Goal: Use online tool/utility: Use online tool/utility

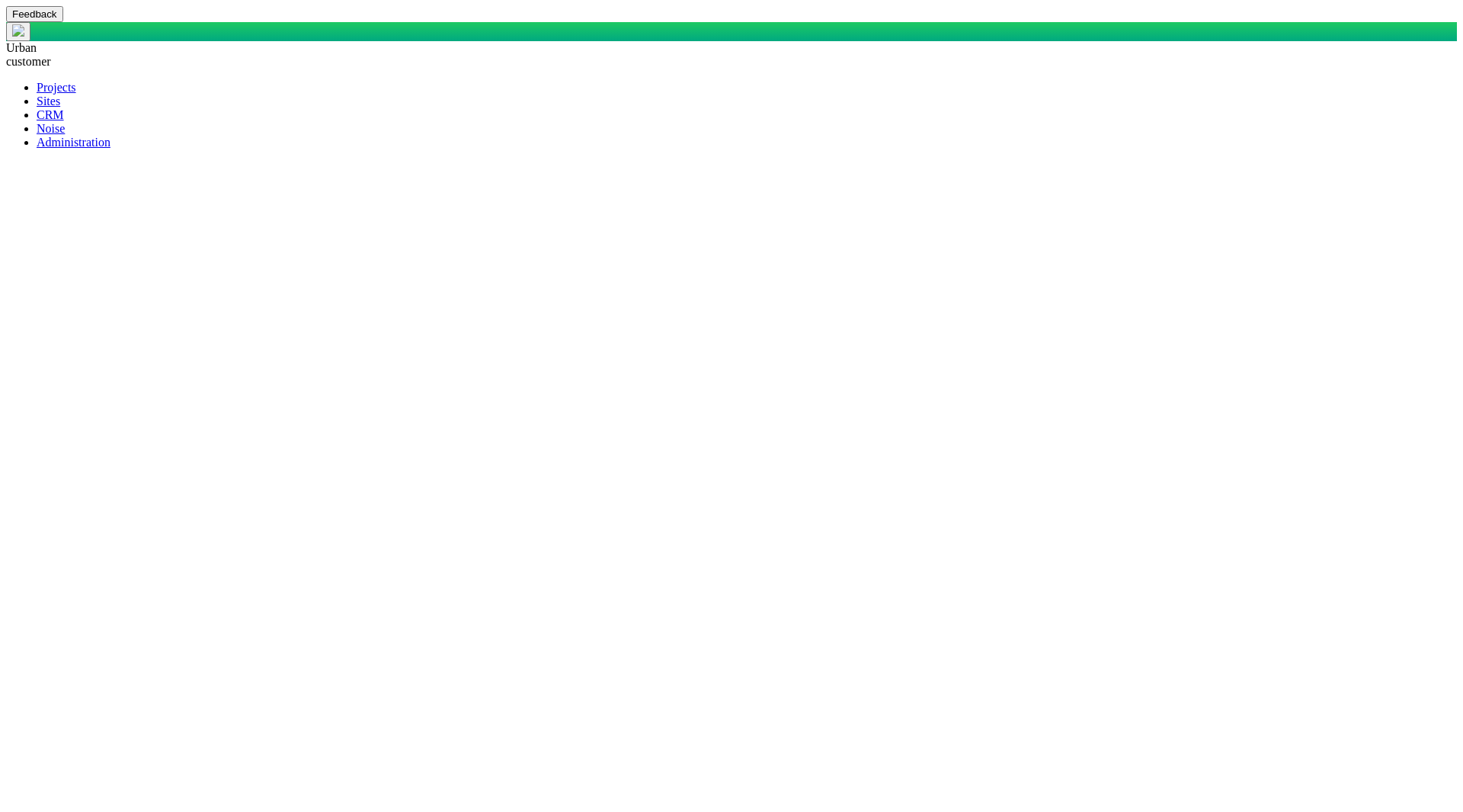
click at [37, 121] on span at bounding box center [37, 114] width 0 height 13
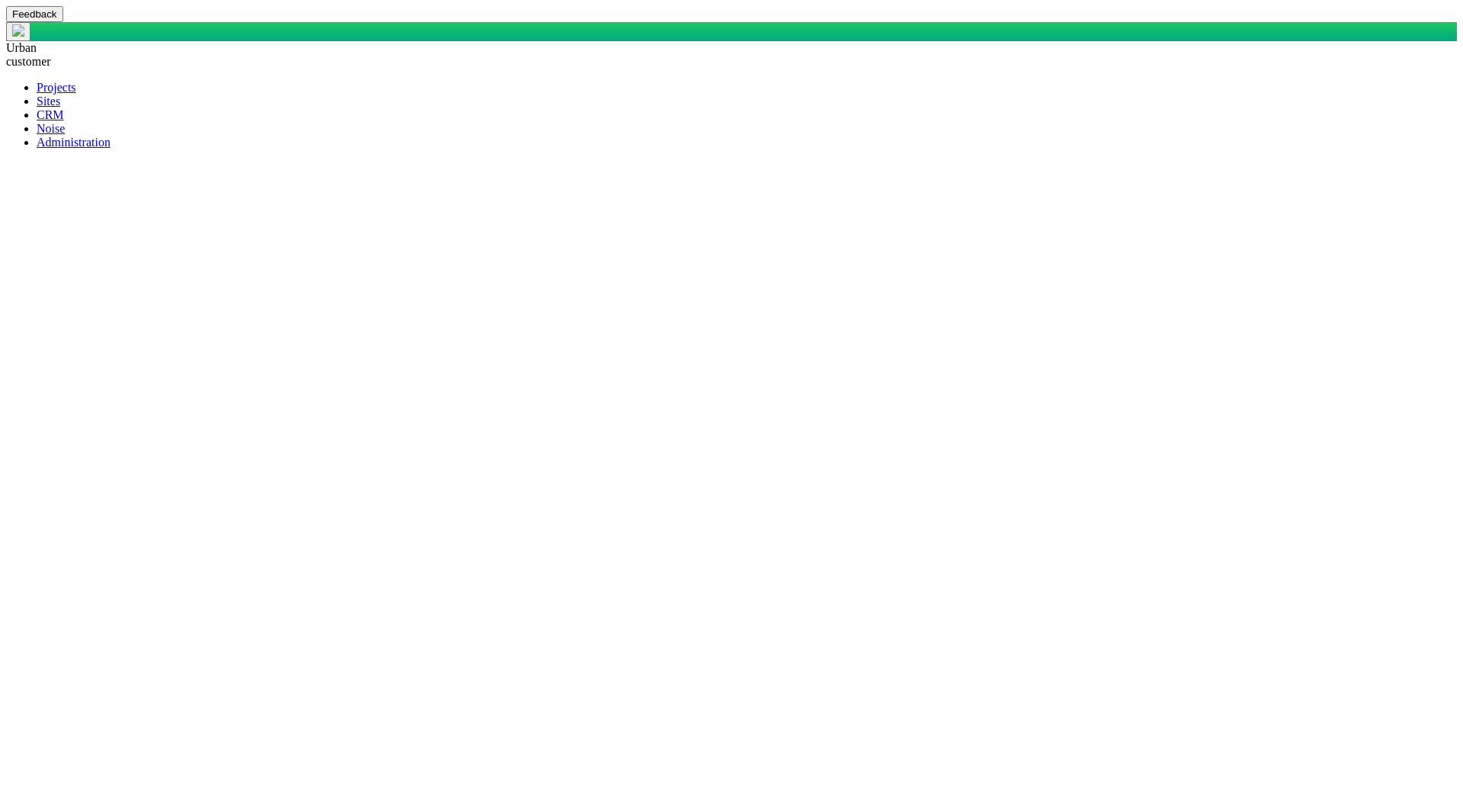
checkbox input "true"
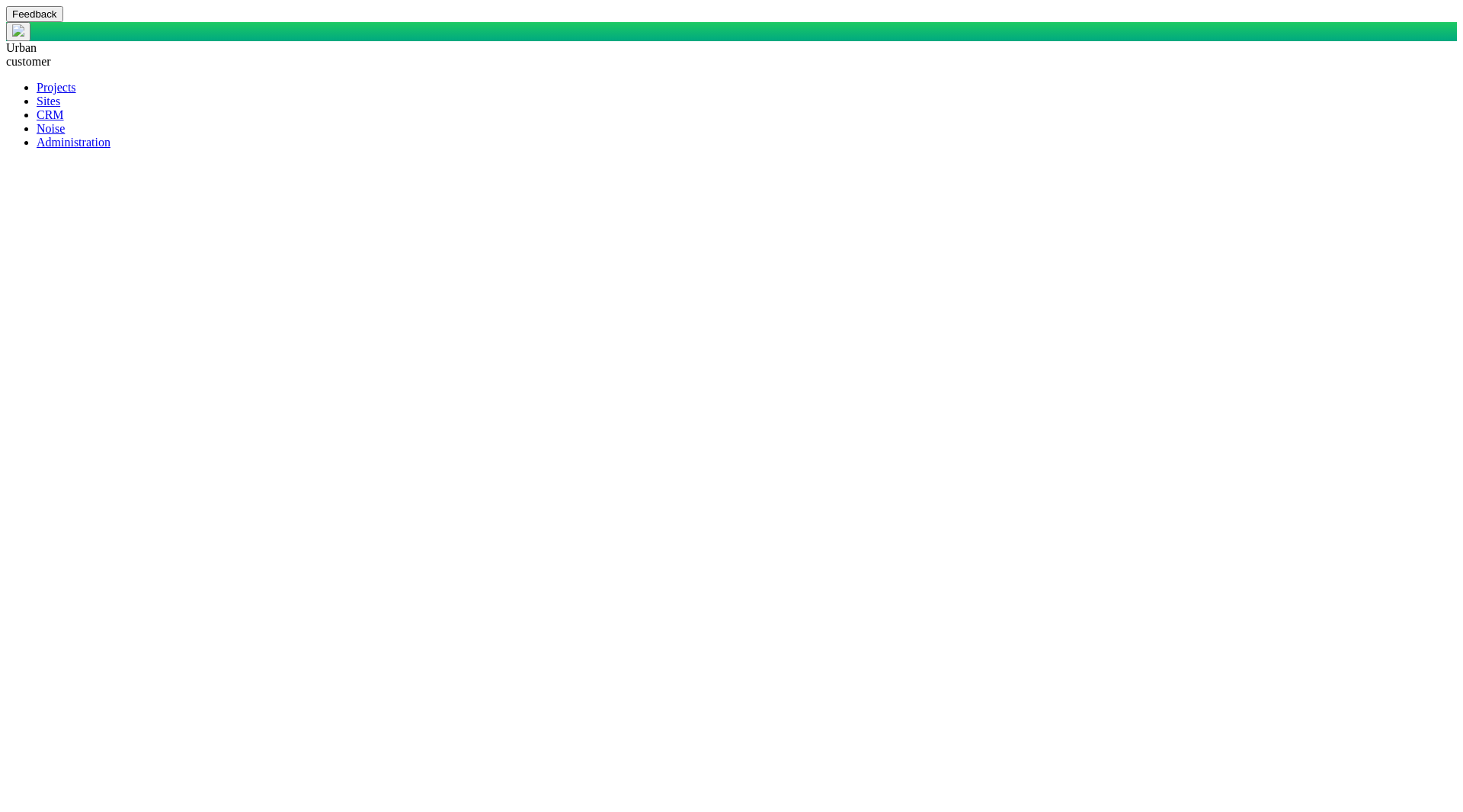
checkbox input "true"
checkbox input "false"
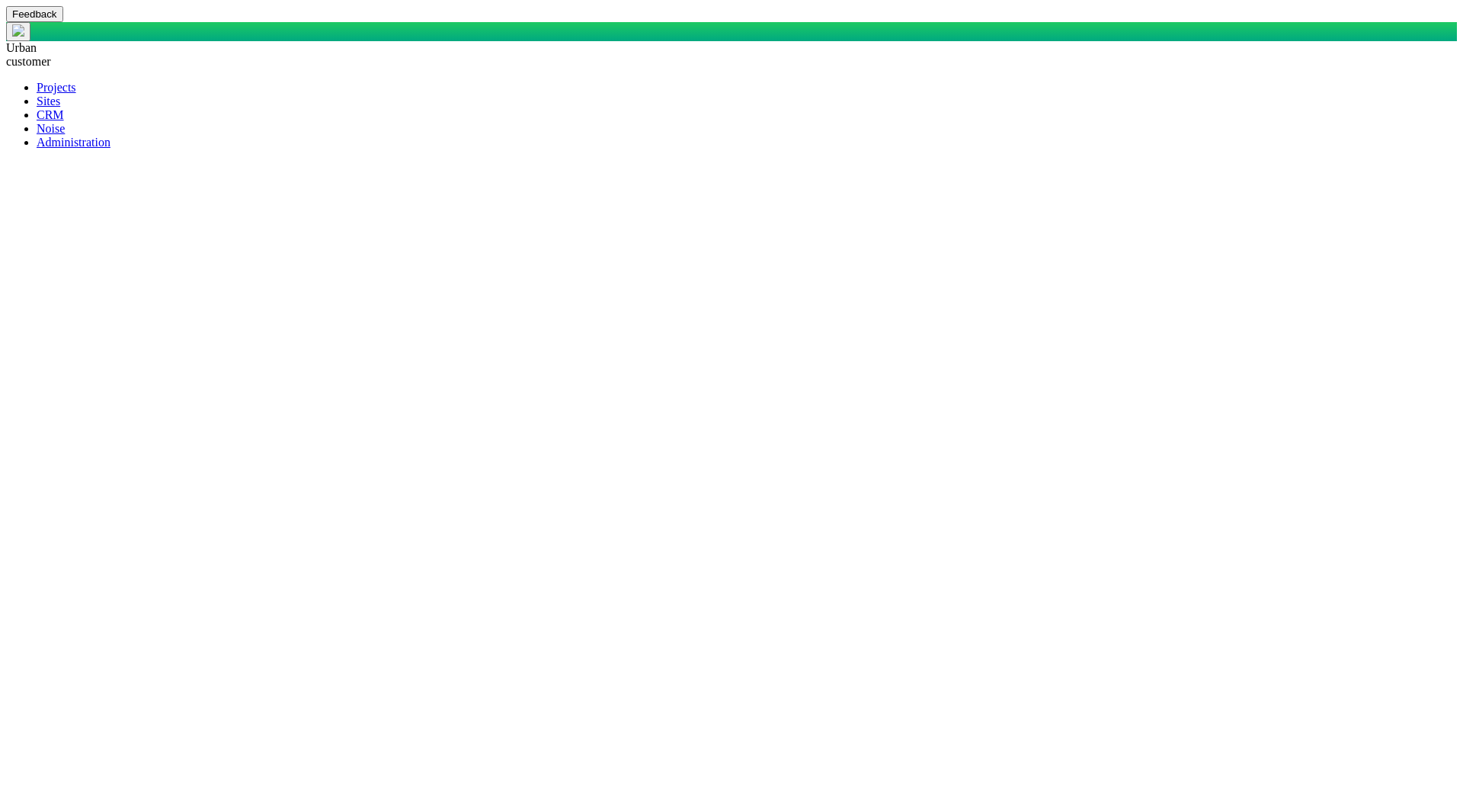
checkbox input "false"
click at [37, 149] on span at bounding box center [37, 142] width 0 height 13
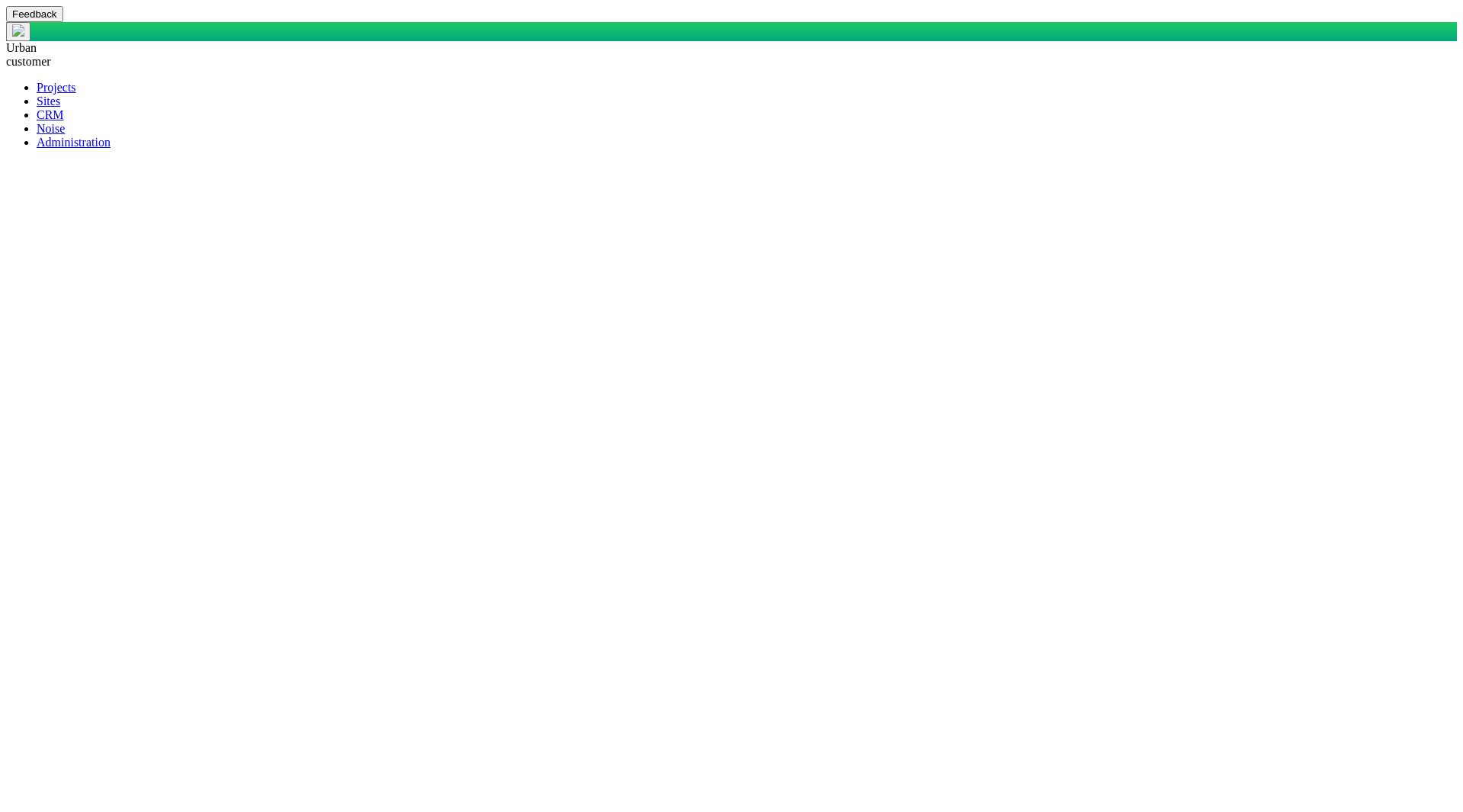
paste textarea "SELECT DisplayName AS DisplayASDFName, StakeholderOrOrganization AS Stakeholder…"
type textarea "x"
type textarea "SELECT DisplayName AS DisplayASDFName, StakeholderOrOrganization AS Stakeholder…"
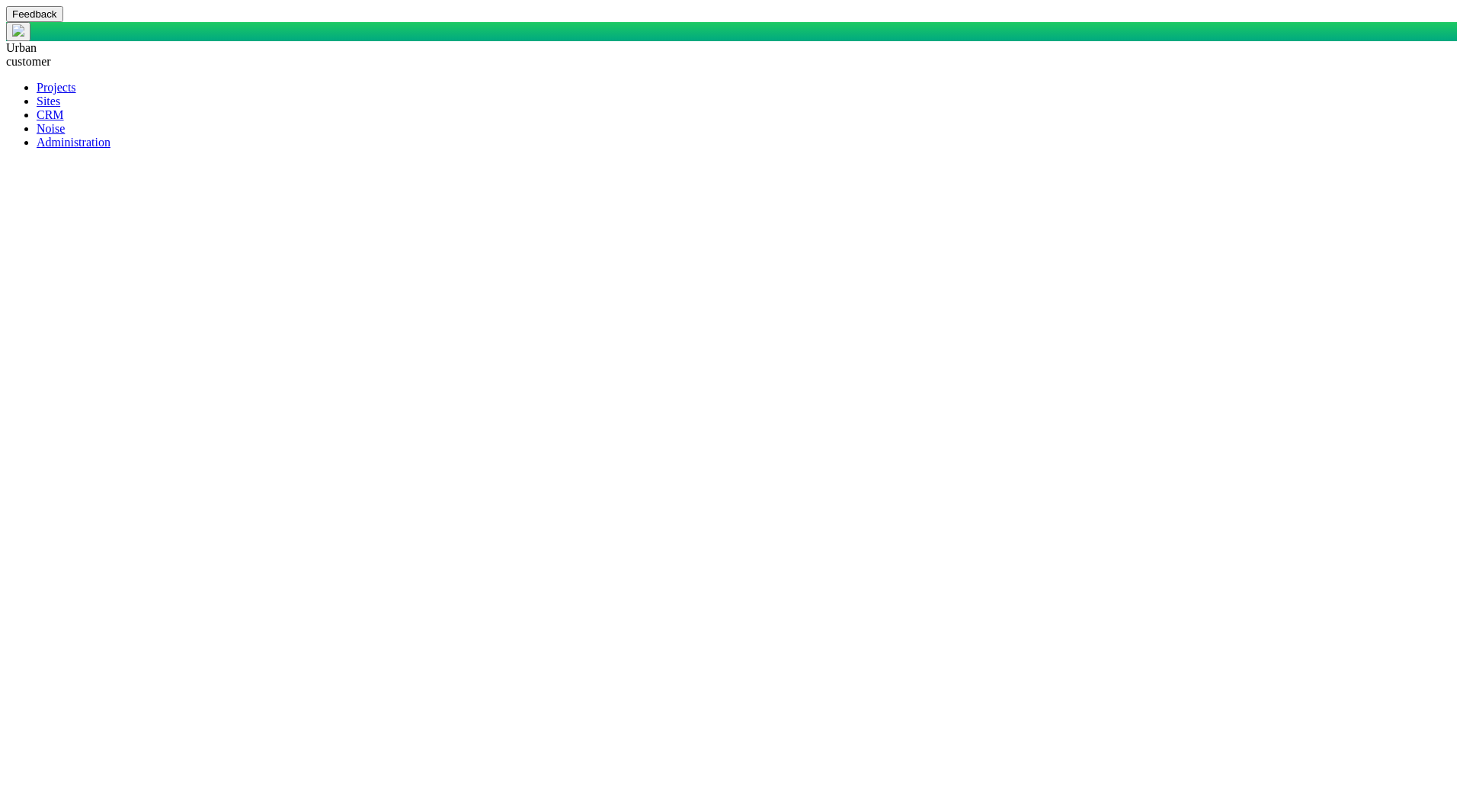
scroll to position [187, 0]
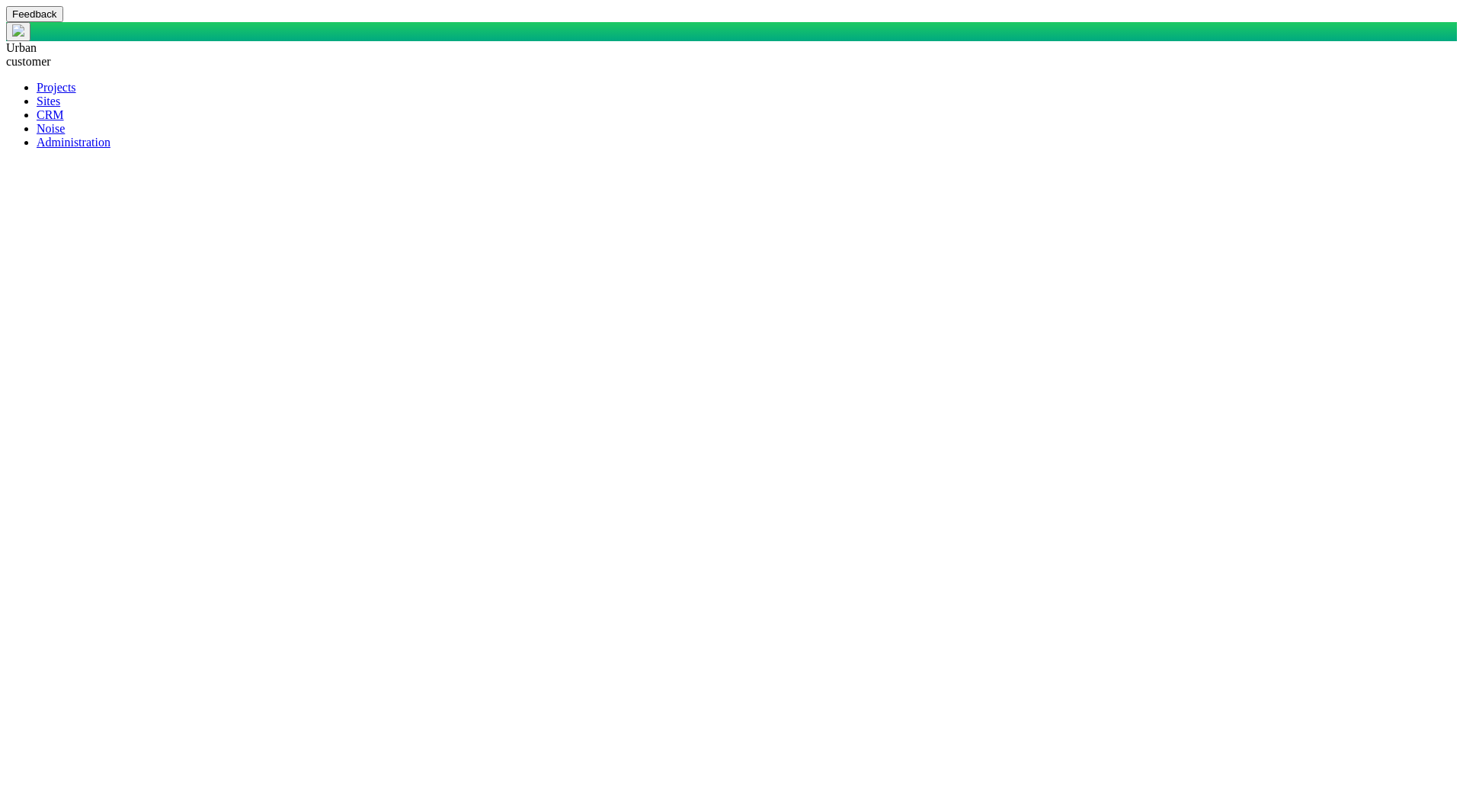
drag, startPoint x: 751, startPoint y: 681, endPoint x: 983, endPoint y: 714, distance: 234.3
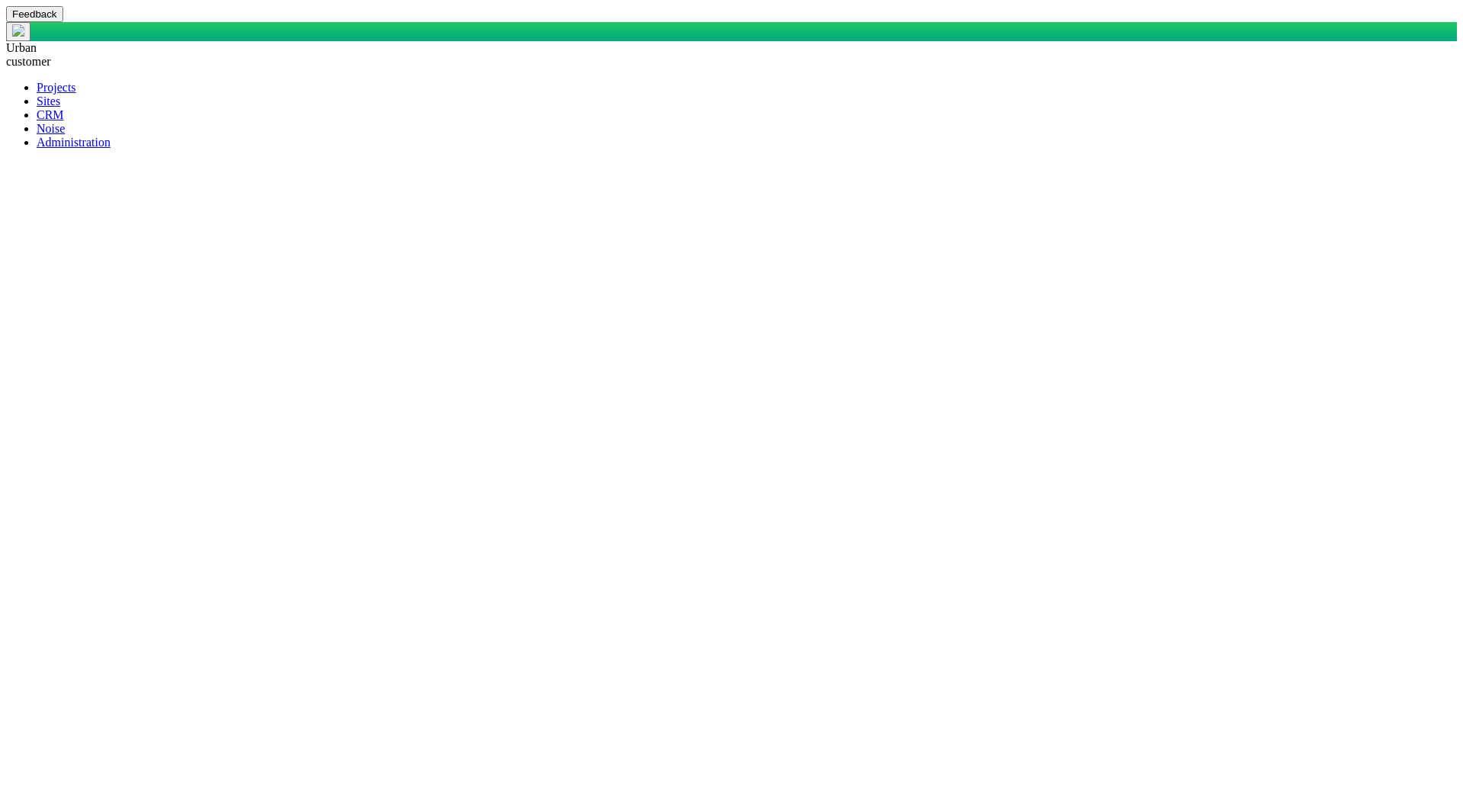
drag, startPoint x: 1389, startPoint y: 681, endPoint x: 1416, endPoint y: 770, distance: 93.0
click at [37, 135] on span at bounding box center [37, 128] width 0 height 13
type textarea "x"
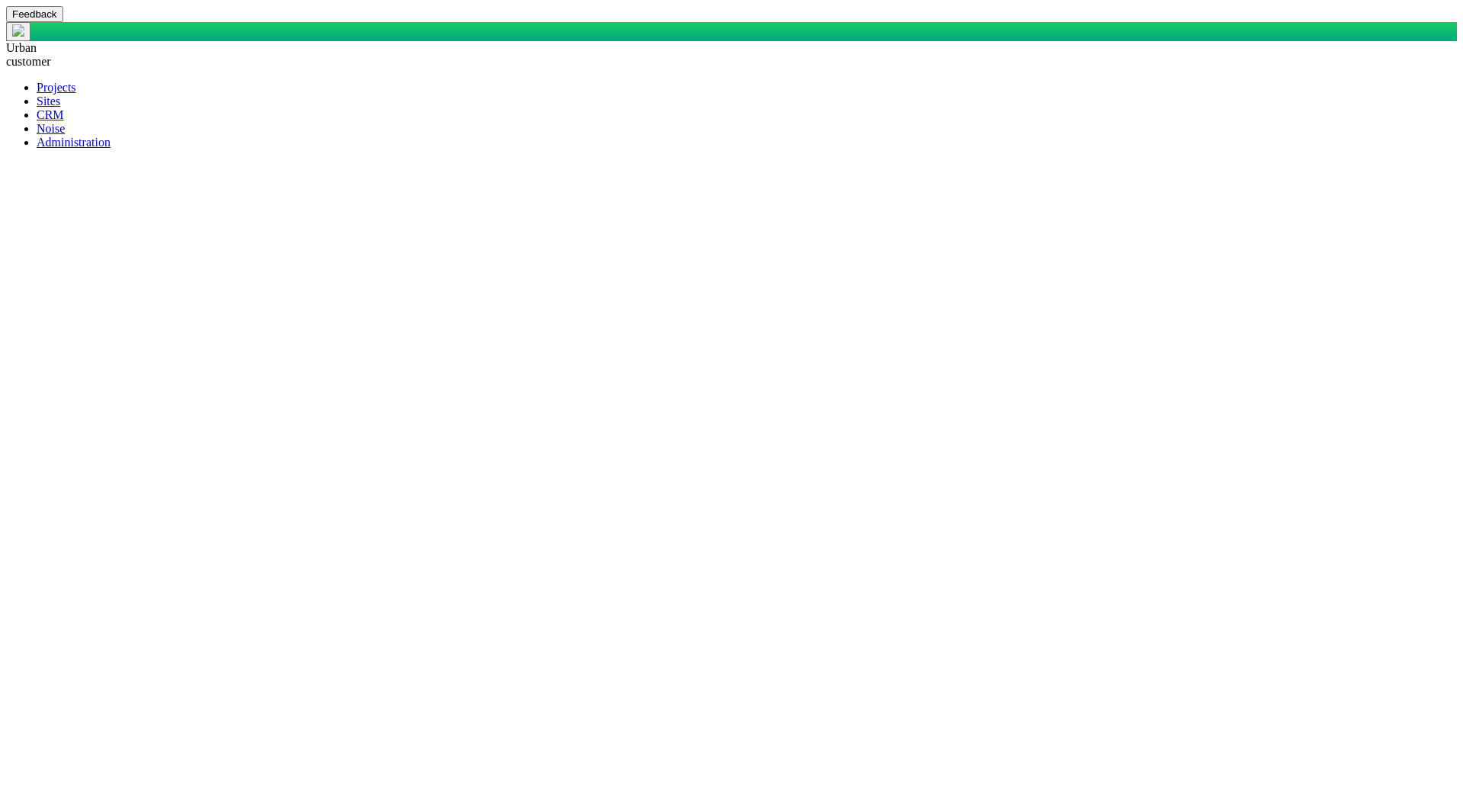
scroll to position [0, 0]
click at [37, 121] on span at bounding box center [37, 114] width 0 height 13
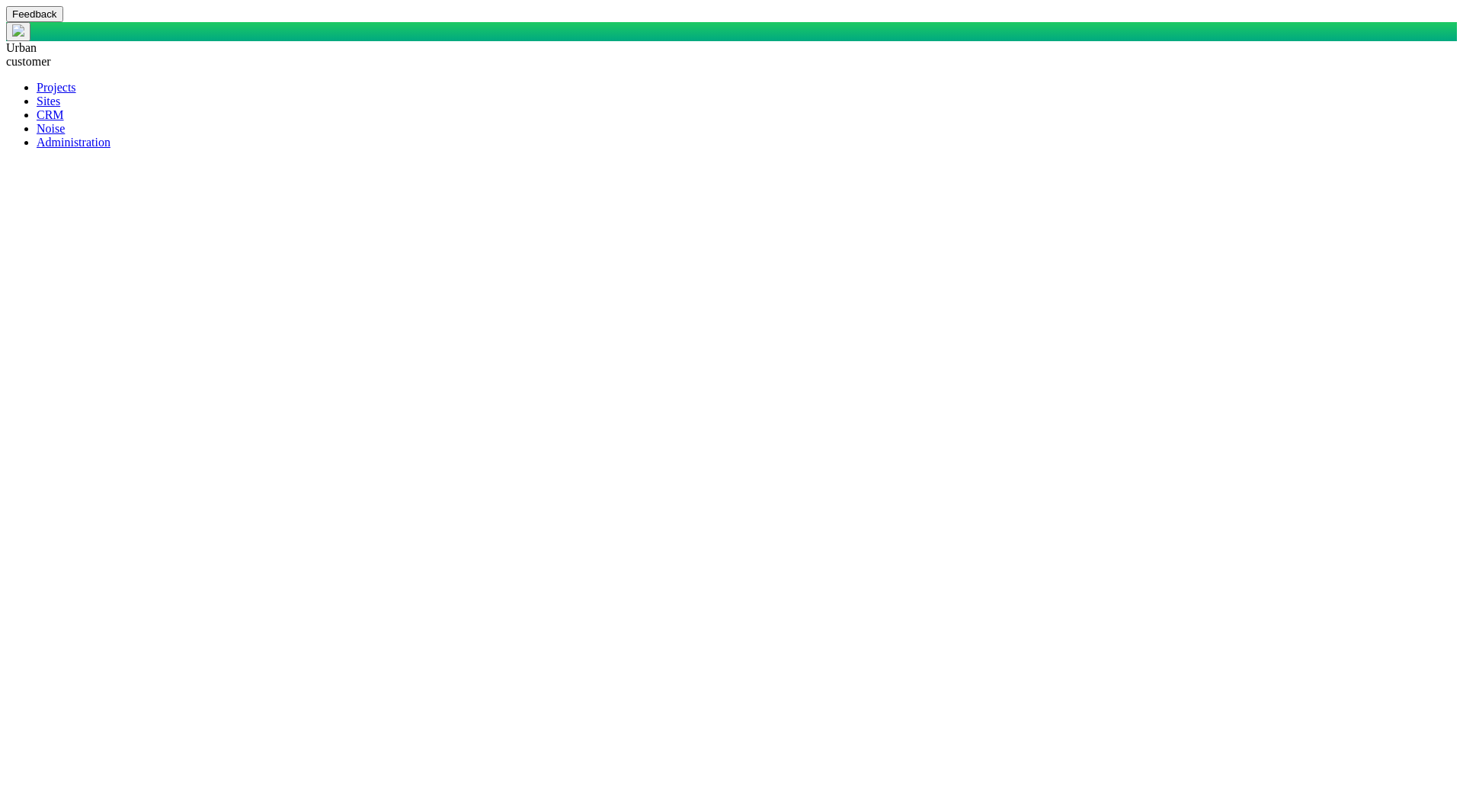
checkbox input "true"
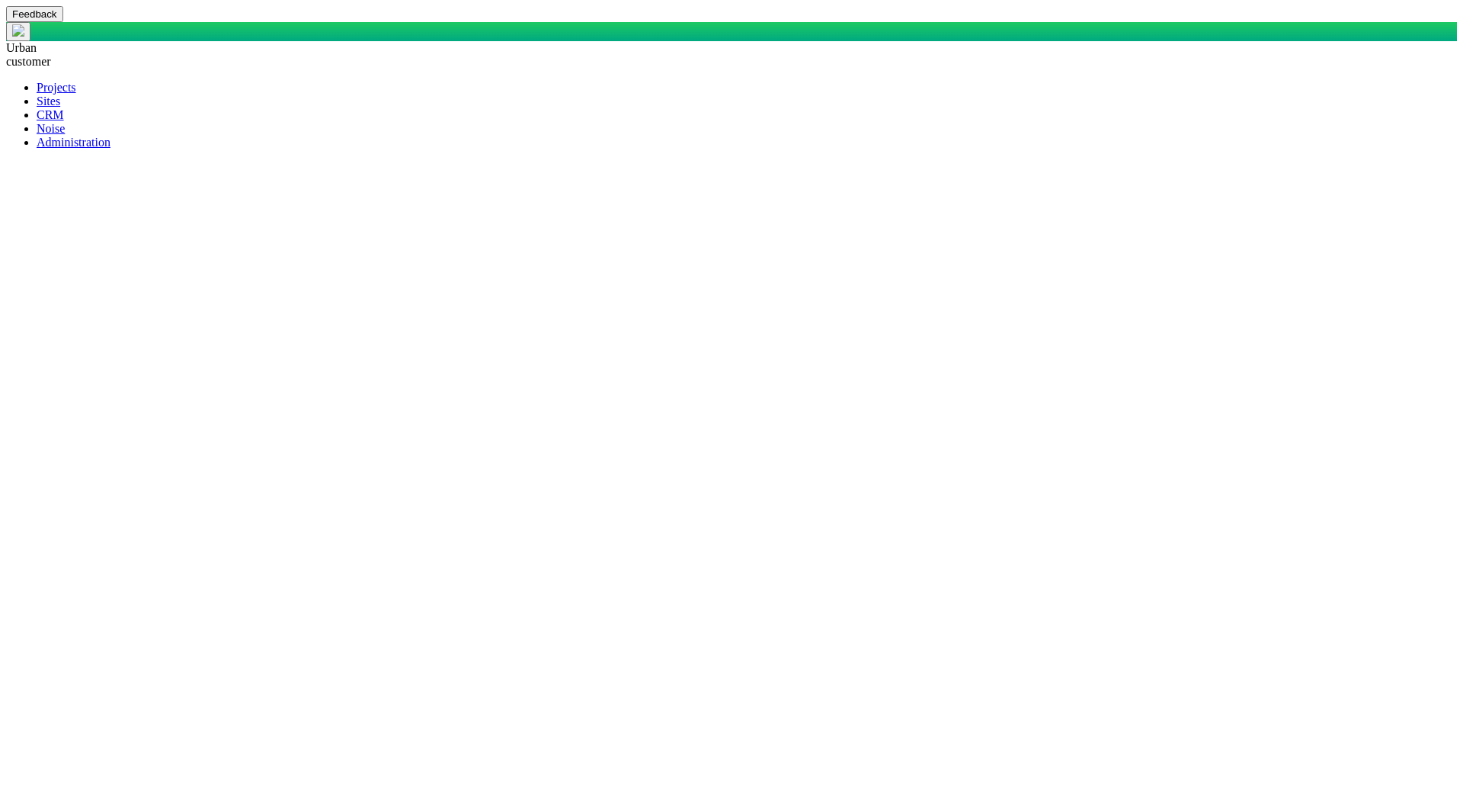
click at [37, 149] on span at bounding box center [37, 142] width 0 height 13
paste textarea "SELECT DisplayName AS DisplayASDFName, StakeholderOrOrganization AS Stakeholder…"
type textarea "x"
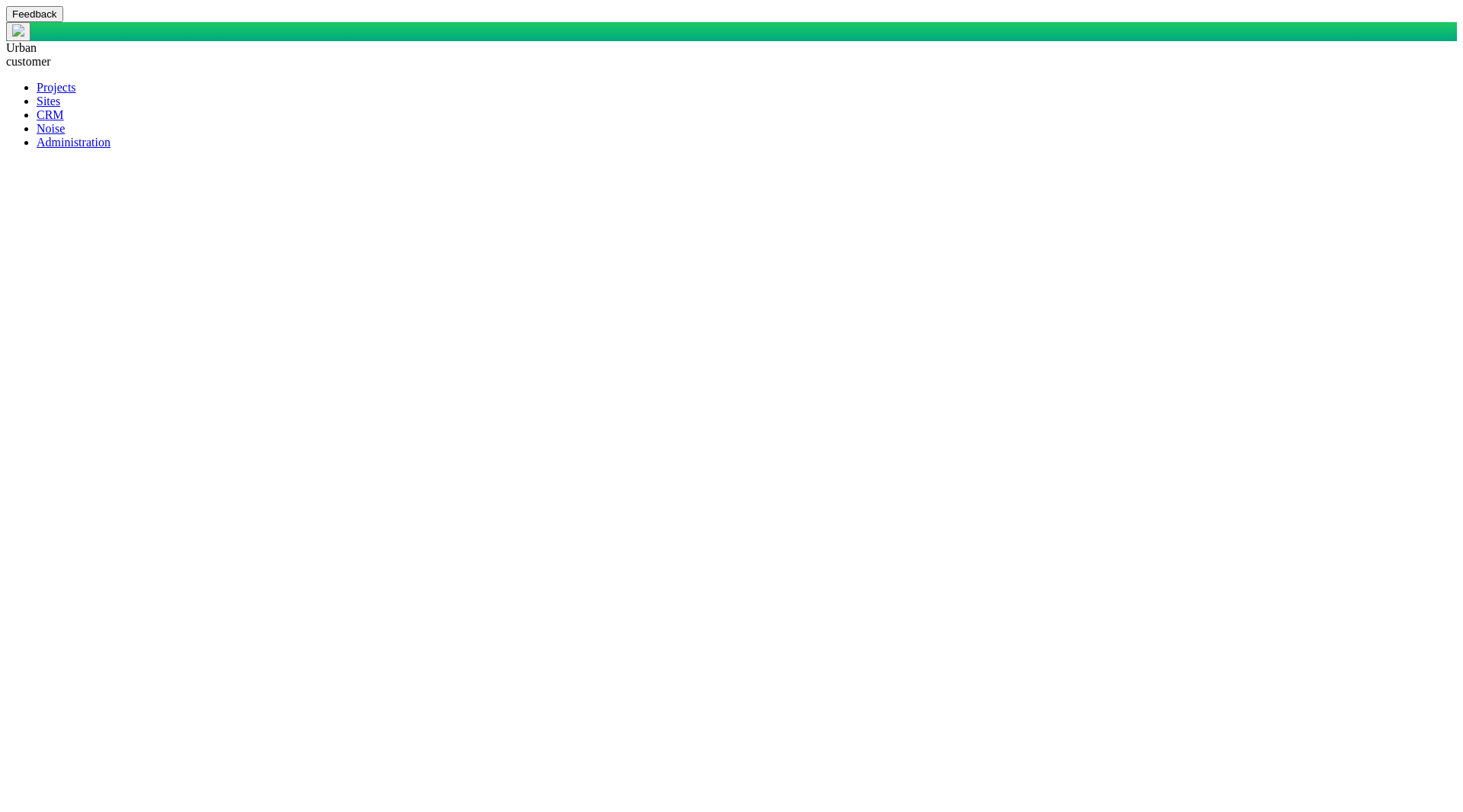
scroll to position [856, 0]
type textarea "SELECT DisplayName AS DisplayASDFName, StakeholderOrOrganization AS Stakeholder…"
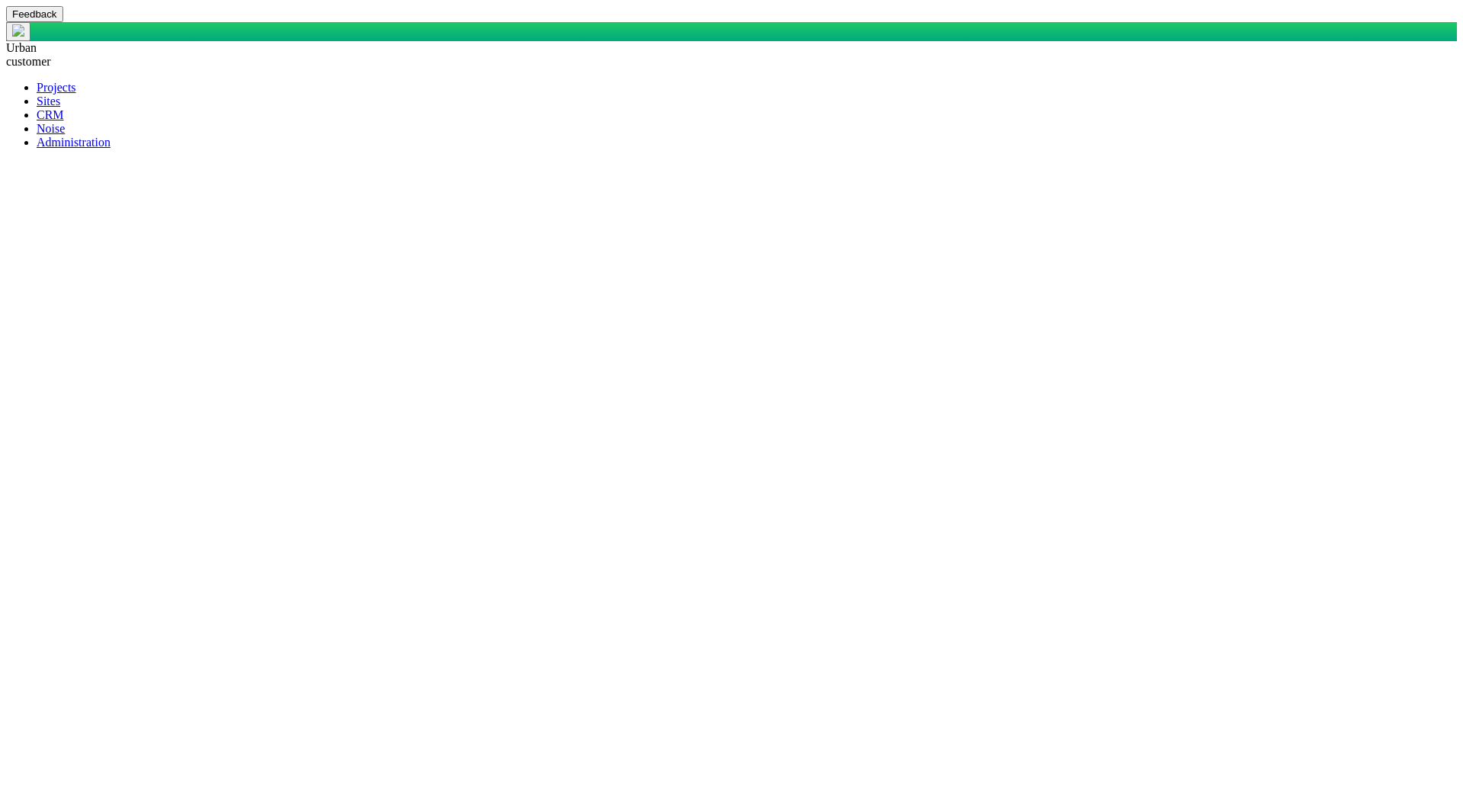
type textarea "x"
type textarea "SELECT DisplayName AS DisplayASDFName, StakeholderOrOrganization AS Stakeholder…"
type textarea "x"
type textarea "SELECT DisplayName AS DisplayASDFName, StakeholderOrOrganization AS Stakeholder…"
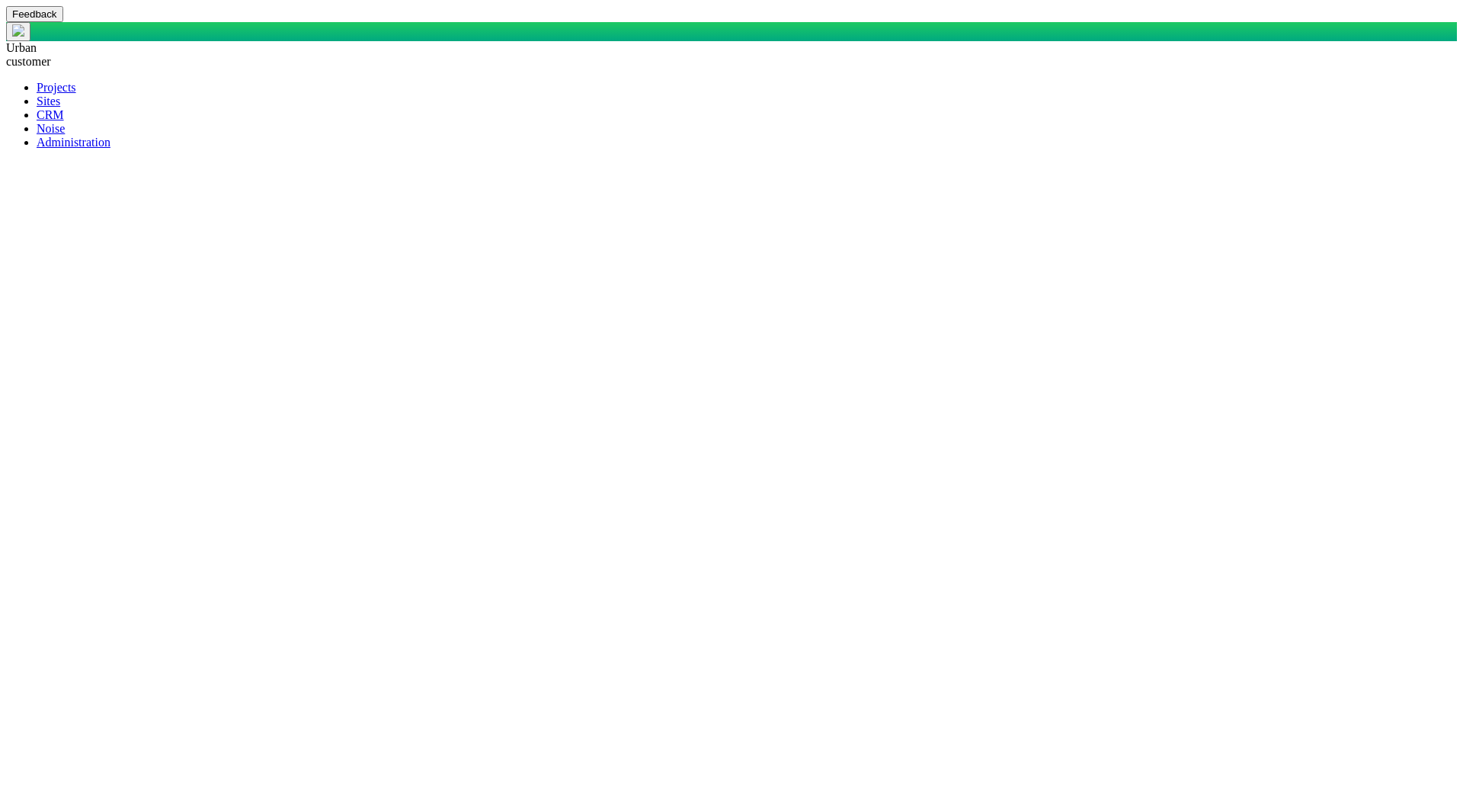
type textarea "x"
type textarea "SELECT DisplayName AS DisplayASDFName, StakeholderOrOrganization AS Stakeholder…"
type textarea "x"
type textarea "SELECT DisplayName AS DisplayASDFName, StakeholderOrOrganization AS Stakeholder…"
drag, startPoint x: 1034, startPoint y: 611, endPoint x: 365, endPoint y: 611, distance: 669.0
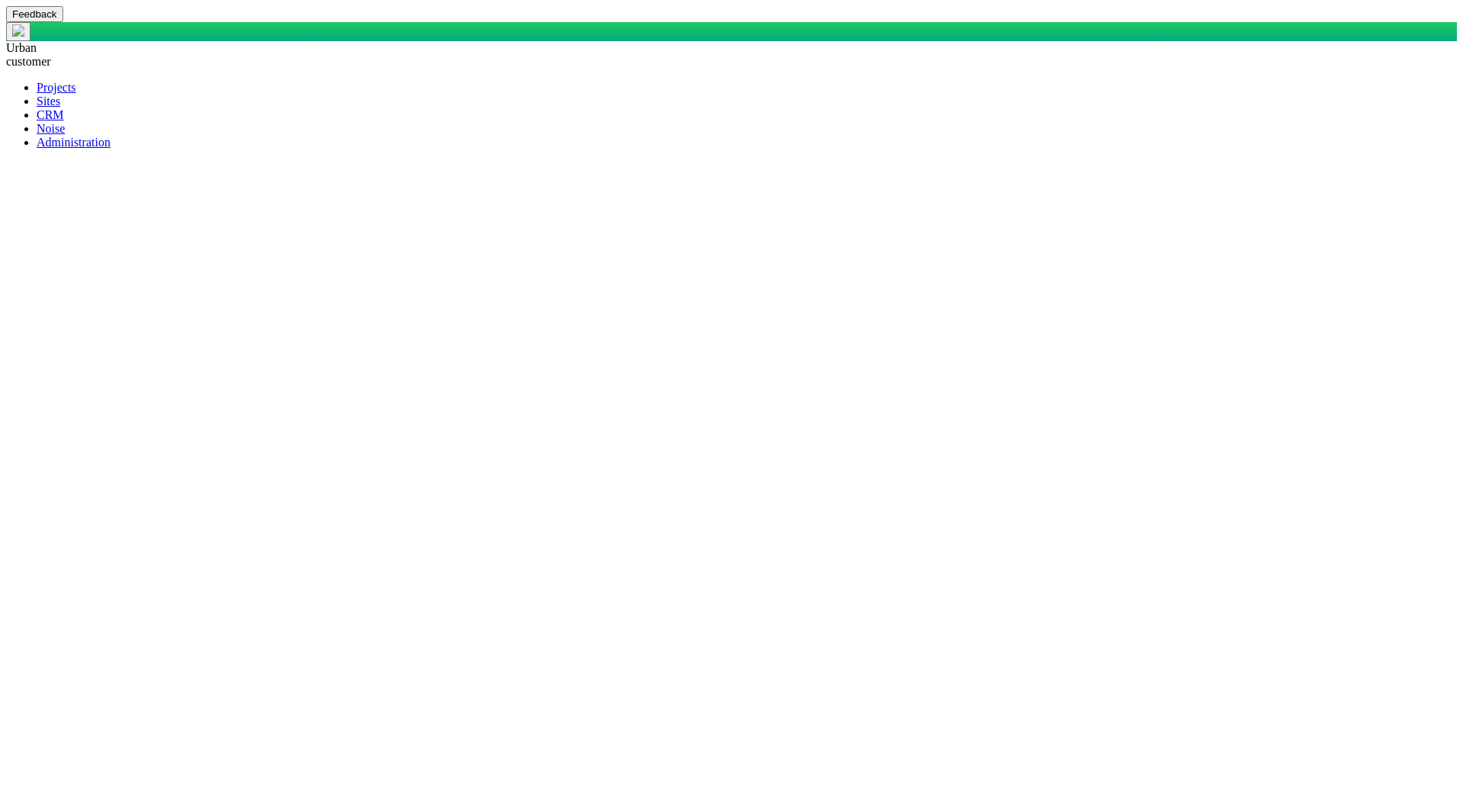
type textarea "x"
type textarea "SELECT DisplayName AS DisplayASDFName, StakeholderOrOrganization AS Stakeholder…"
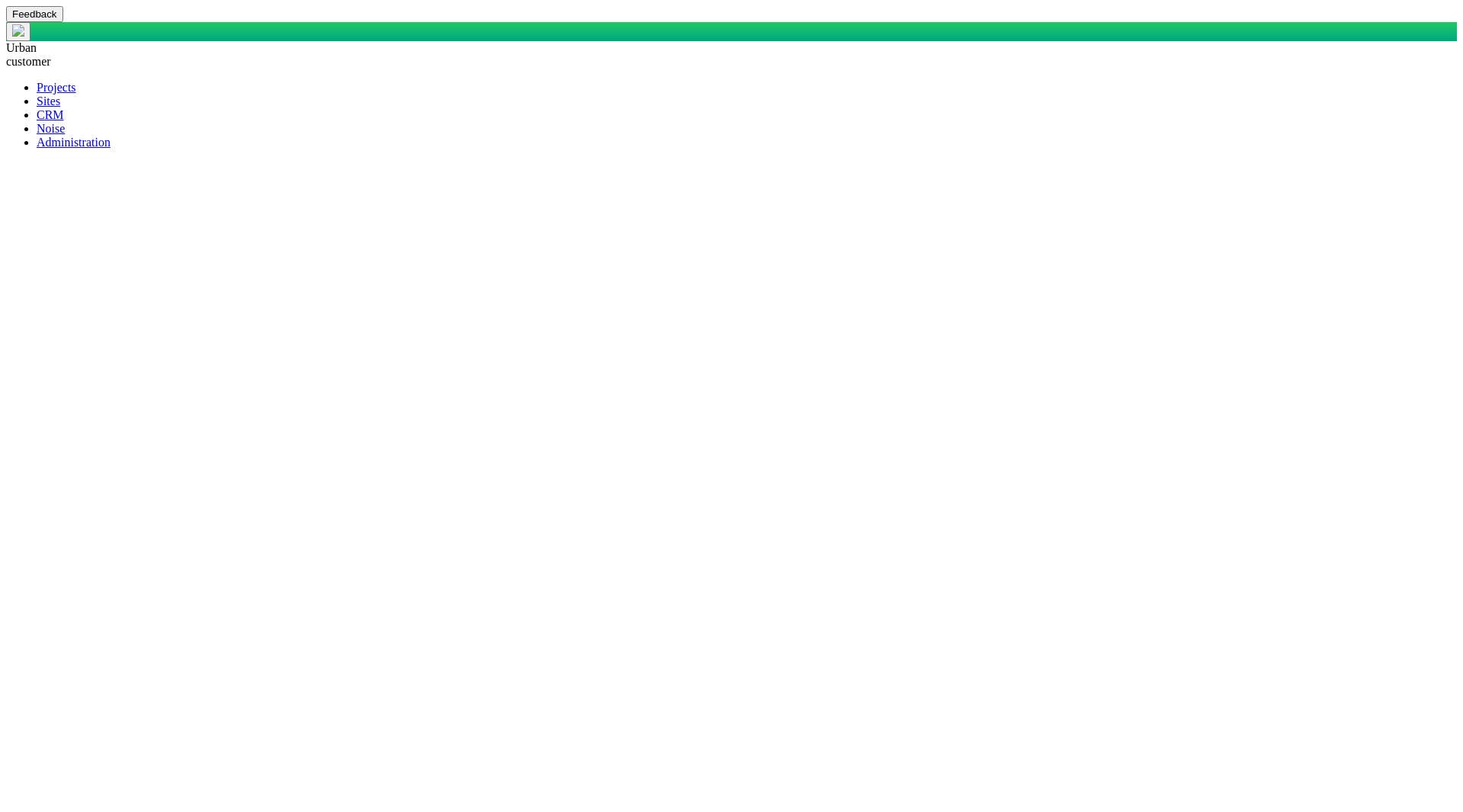
type textarea "x"
type textarea "SELECT DisplayName AS DisplayASDFName, StakeholderOrOrganization AS Stakeholder…"
paste textarea "CASE WHEN AOI_Project.BackendType = 'Area' THEN AOI_Project.ProjectName ELSE NU…"
type textarea "x"
type textarea "SELECT DisplayName AS DisplayASDFName, StakeholderOrOrganization AS Stakeholder…"
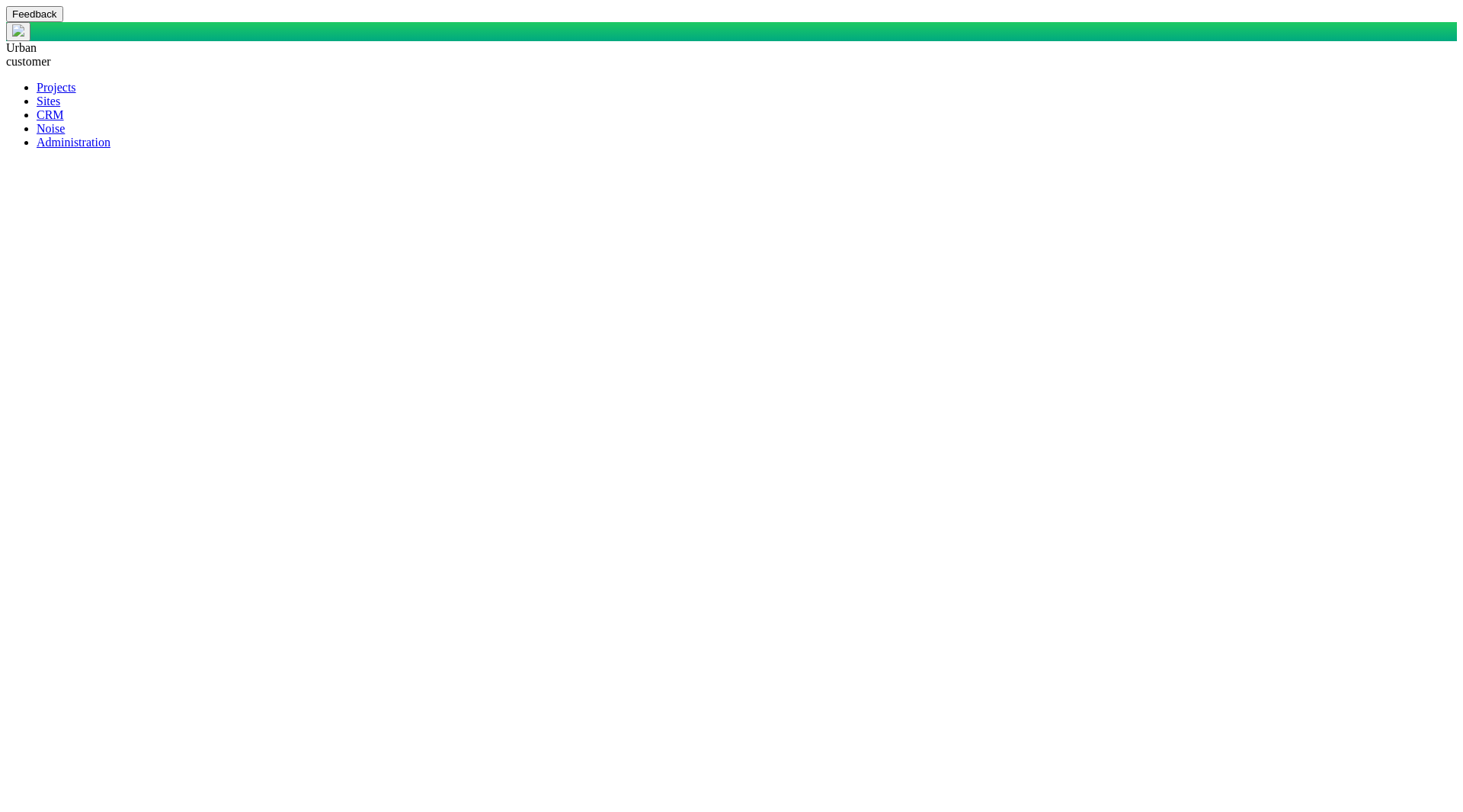
type textarea "x"
type textarea "SELECT DisplayName AS DisplayASDFName, StakeholderOrOrganization AS Stakeholder…"
type textarea "x"
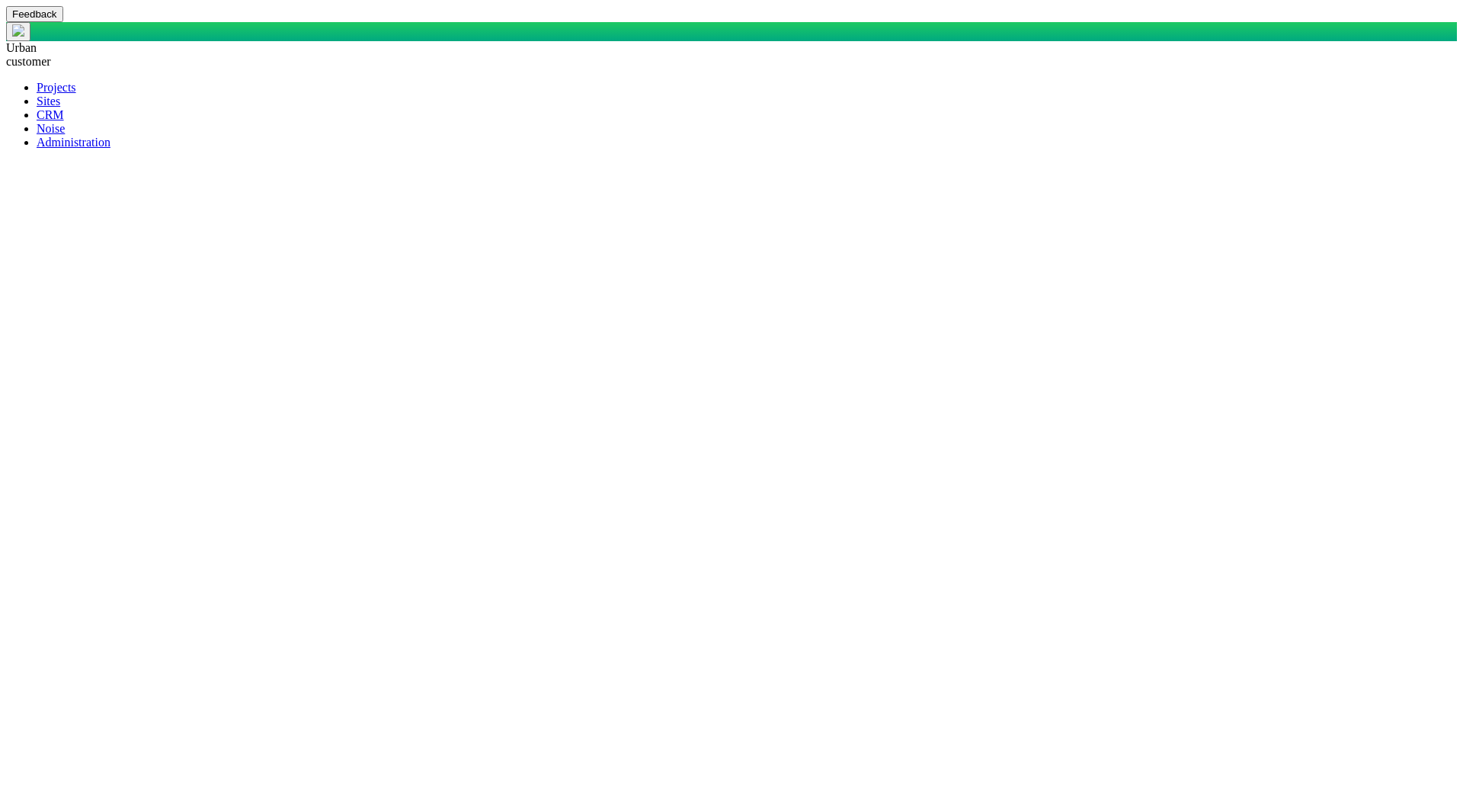
type textarea "SELECT DisplayName AS DisplayASDFName, AS StakeholderASDFOrASDFOrganization, CA…"
drag, startPoint x: 495, startPoint y: 171, endPoint x: 606, endPoint y: 168, distance: 111.0
paste textarea "StakeholderOrOrganization"
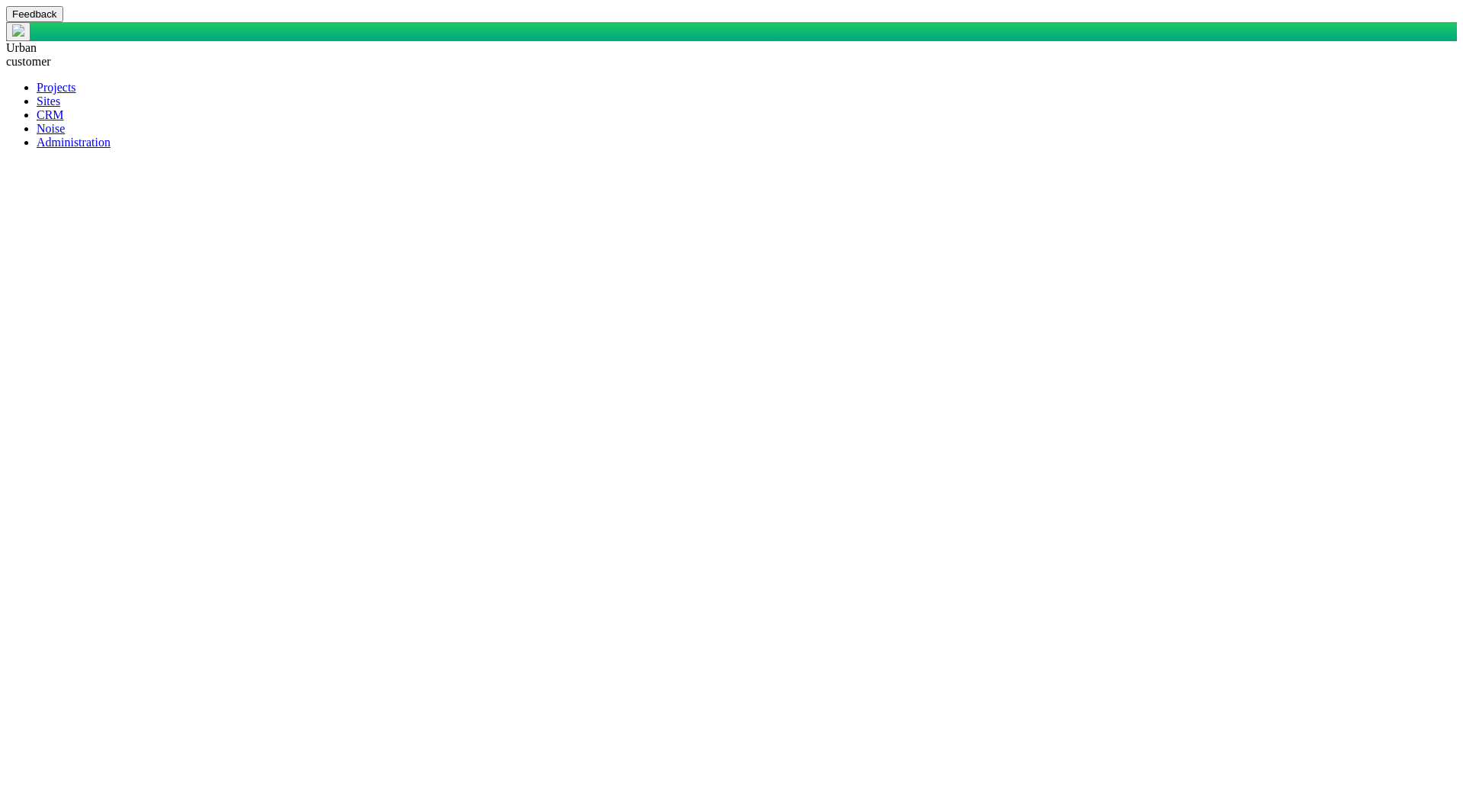
type textarea "x"
type textarea "SELECT DisplayName AS DisplayASDFName, AS StakeholderASDFOrASDFOrganization, CA…"
type textarea "x"
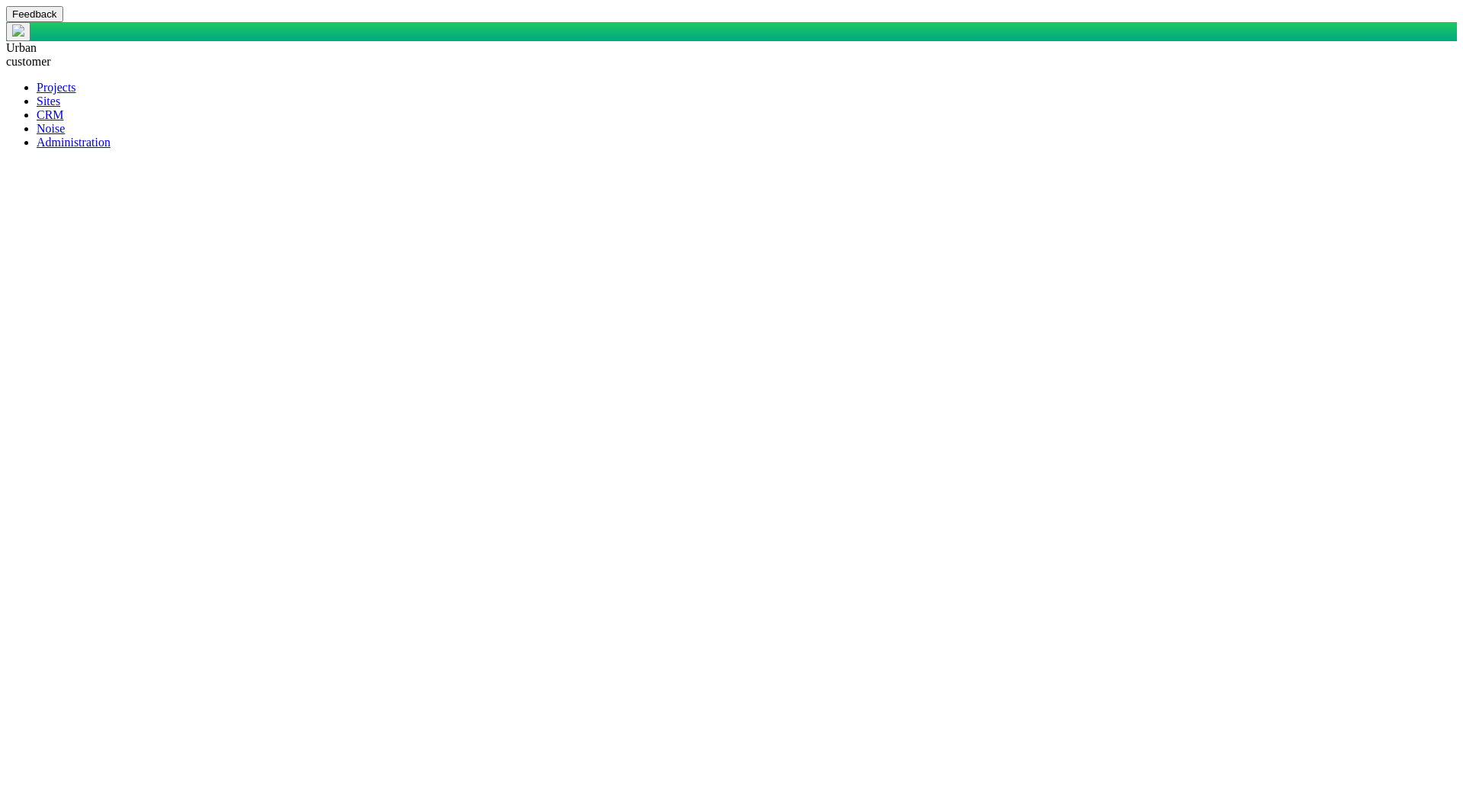
type textarea "SELECT DisplayName AS DisplayASDFName, AS StakeholderASDFOrASDFOrganization, CA…"
type textarea "x"
type textarea "SELECT DisplayName AS DisplayASDFName, AS StakeholderASDFOrASDFOrganization, CA…"
type textarea "x"
type textarea "SELECT DisplayName AS DisplayASDFName, AS StakeholderASDFOrASDFOrganization, CA…"
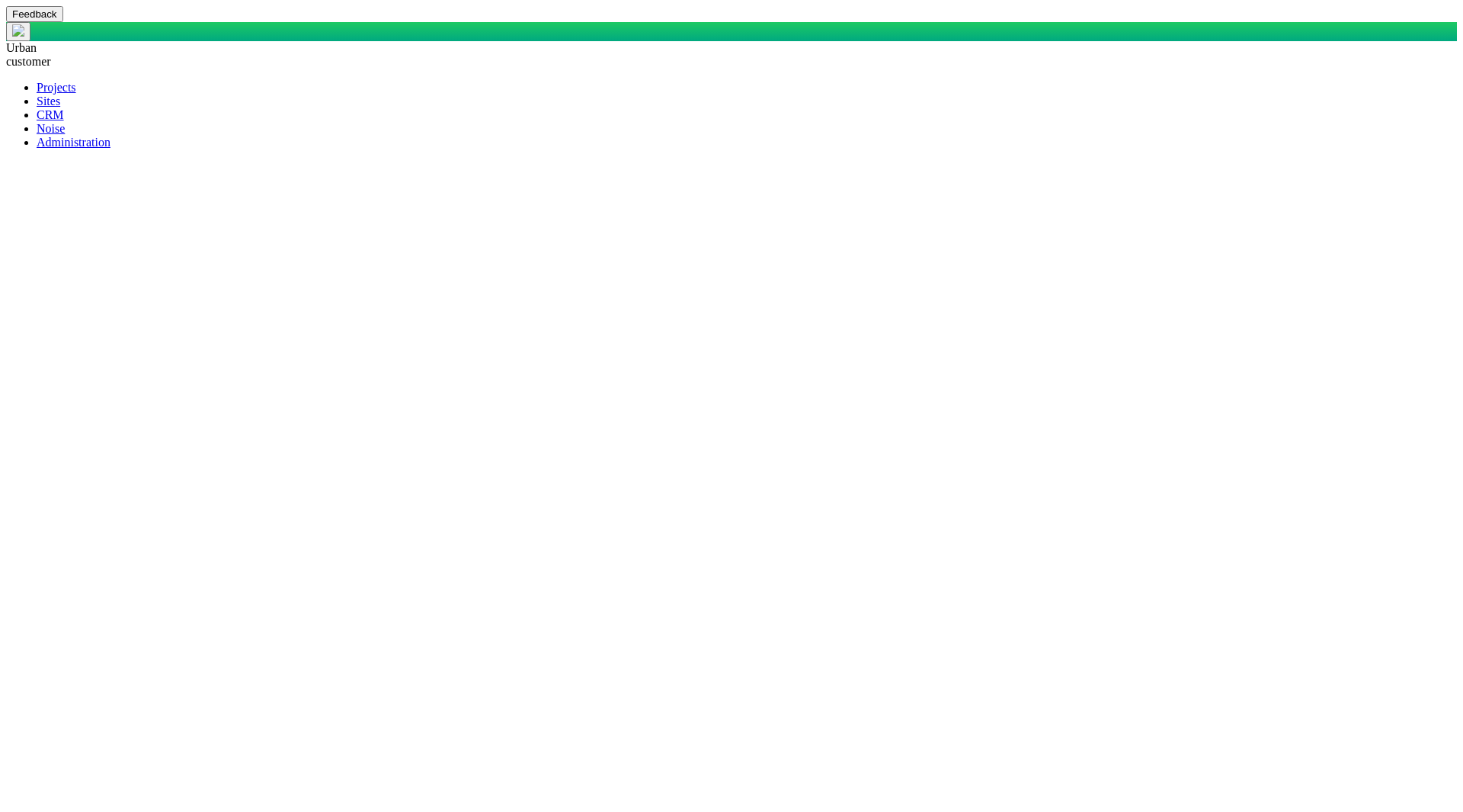
type textarea "x"
type textarea "SELECT DisplayName AS DisplayASDFName, AS StakeholderASDFOrASDFOrganization, CA…"
type textarea "x"
type textarea "SELECT DisplayName AS DisplayASDFName, AS StakeholderASDFOrASDFOrganization, CA…"
type textarea "x"
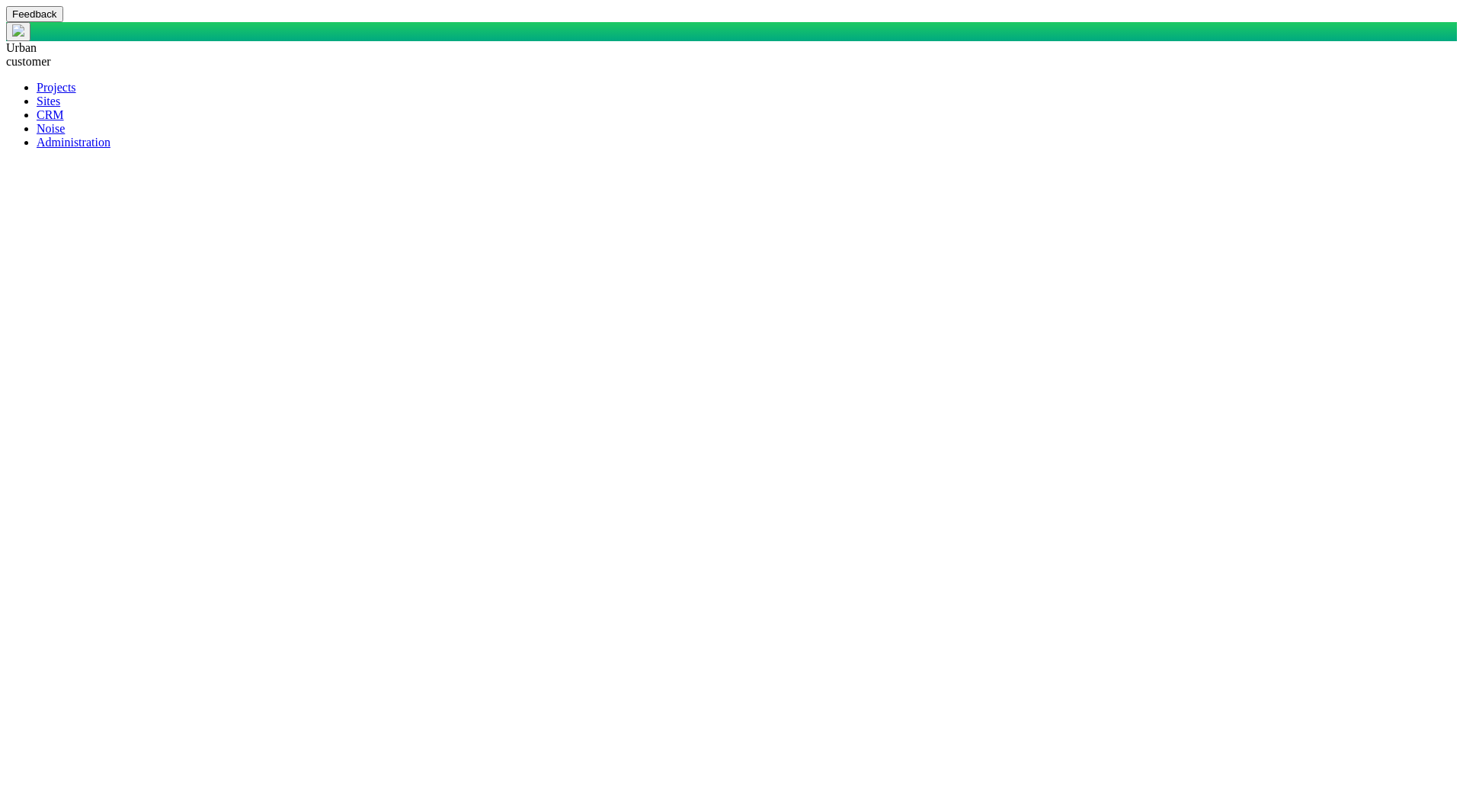
type textarea "SELECT DisplayName AS DisplayASDFName, AS StakeholderASDFOrASDFOrganization, CA…"
type textarea "x"
type textarea "SELECT DisplayName AS DisplayASDFName, AS StakeholderASDFOrASDFOrganization, CA…"
type textarea "x"
type textarea "SELECT DisplayName AS DisplayASDFName, AS StakeholderASDFOrASDFOrganization, CA…"
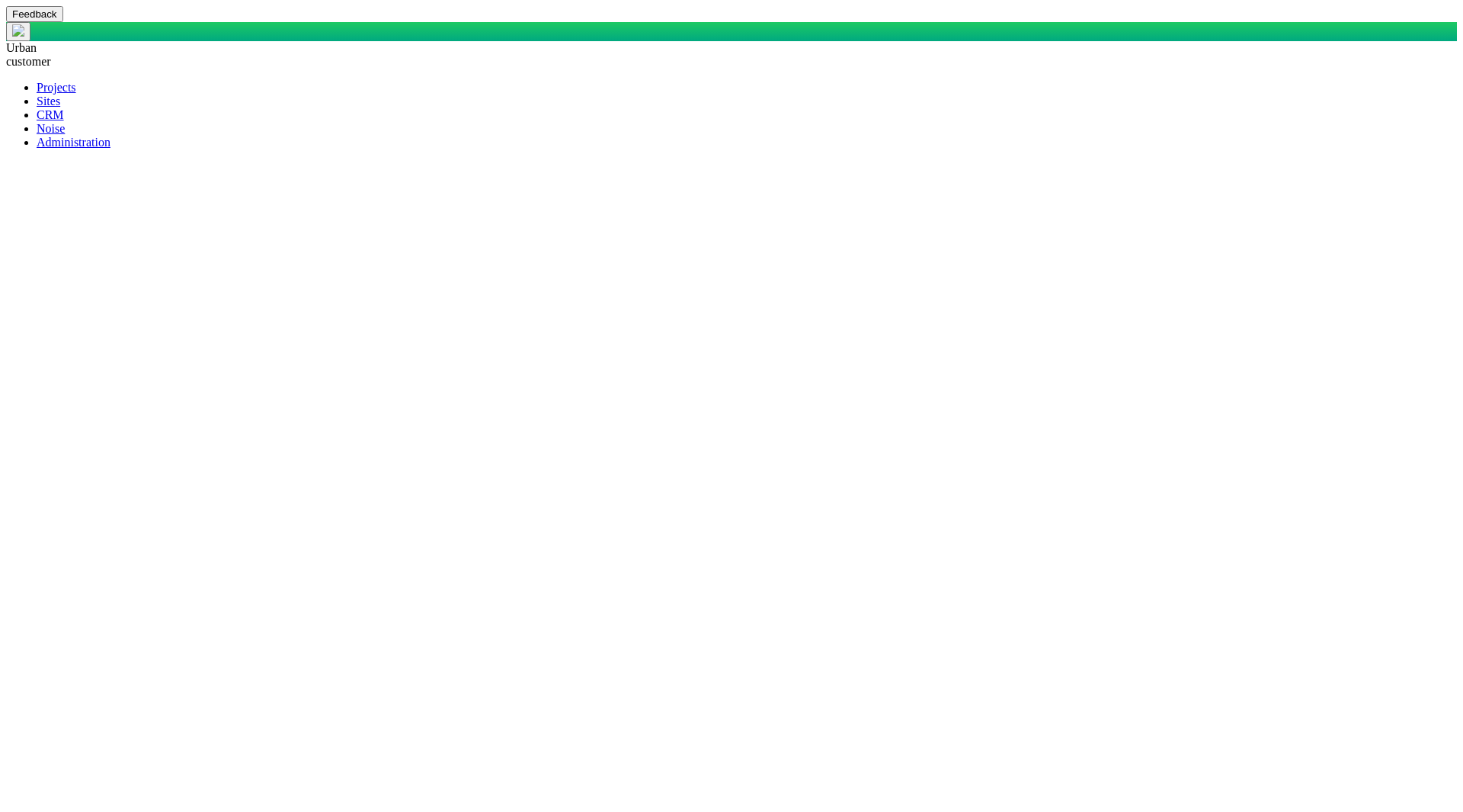
type textarea "x"
type textarea "SELECT DisplayName AS DisplayASDFName, AS StakeholderASDFOrASDFOrganization, CA…"
type textarea "x"
type textarea "SELECT DisplayName AS DisplayASDFName, AS StakeholderASDFOrASDFOrganization, CA…"
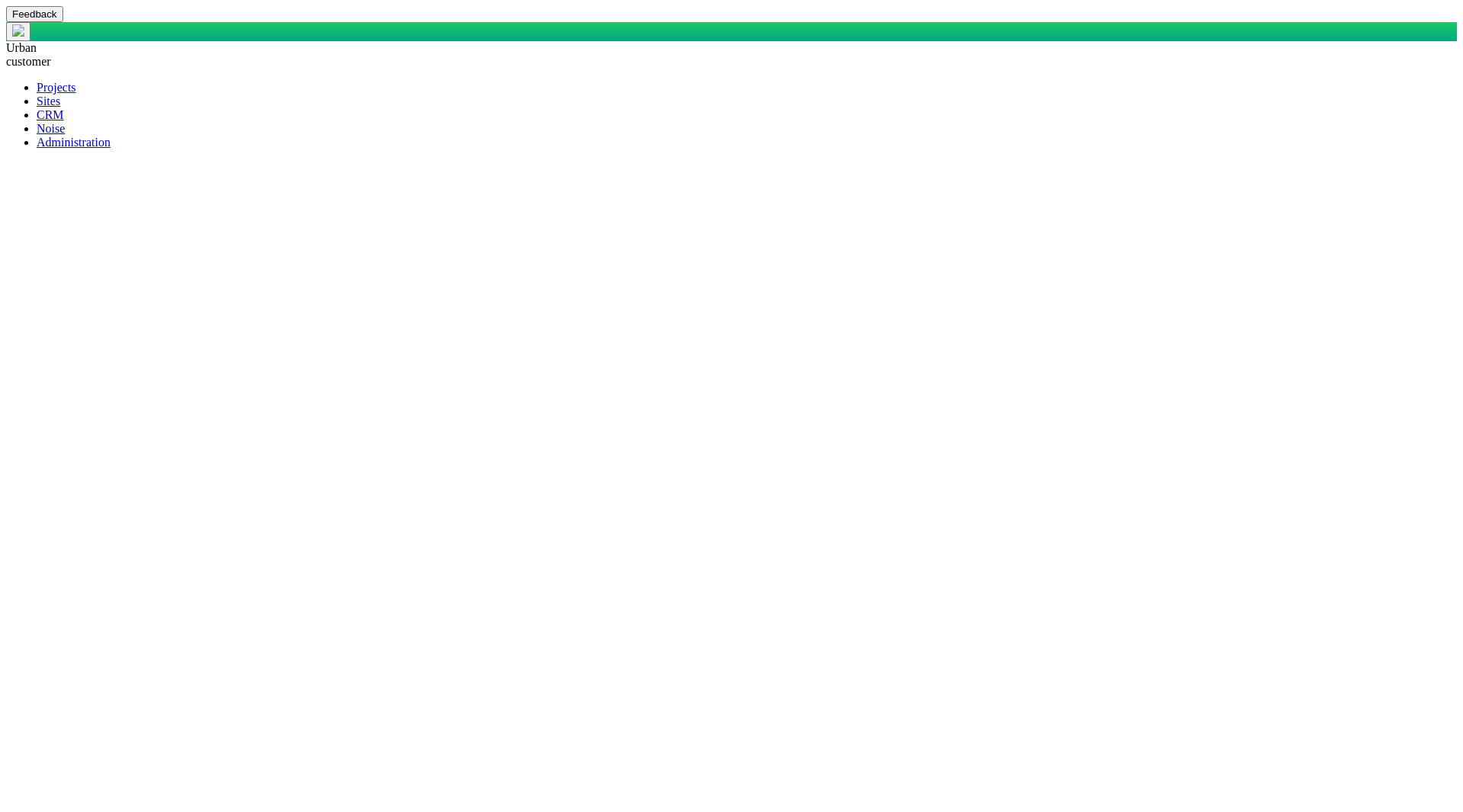
drag, startPoint x: 732, startPoint y: 171, endPoint x: 835, endPoint y: 173, distance: 103.0
type textarea "x"
type textarea "SELECT DisplayName AS DisplayASDFName, AS StakeholderASDFOrASDFOrganization, CA…"
type textarea "x"
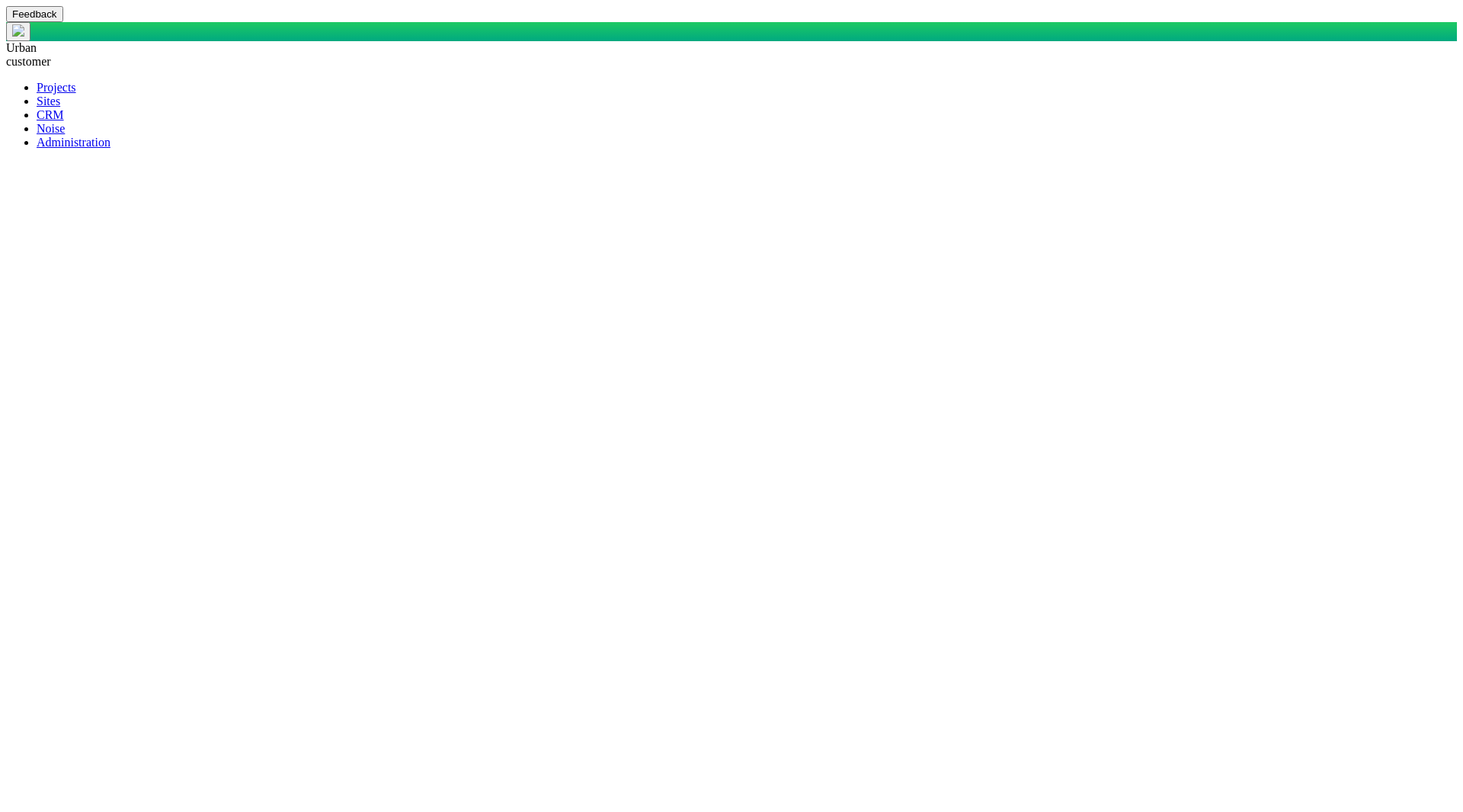
type textarea "SELECT DisplayName AS DisplayASDFName, AS StakeholderASDFOrASDFOrganization, CA…"
type textarea "x"
type textarea "SELECT DisplayName AS DisplayASDFName, AS StakeholderASDFOrASDFOrganization, CA…"
type textarea "x"
type textarea "SELECT DisplayName AS DisplayASDFName, AS StakeholderASDFOrASDFOrganization, CA…"
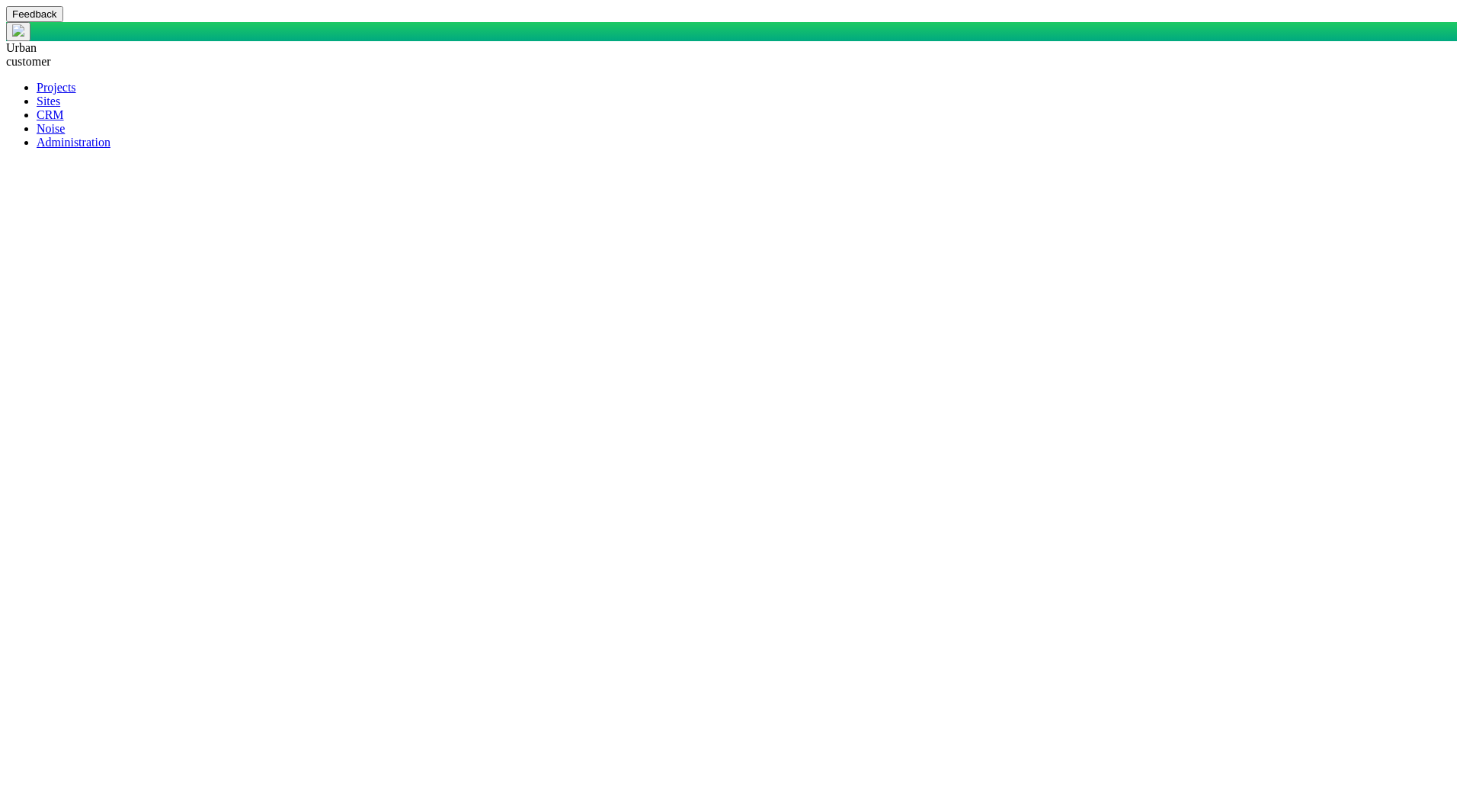
type textarea "x"
type textarea "SELECT DisplayName AS DisplayASDFName, AS StakeholderASDFOrASDFOrganization, CA…"
type textarea "x"
type textarea "SELECT DisplayName AS DisplayASDFName, AS StakeholderASDFOrASDFOrganization, CA…"
type textarea "x"
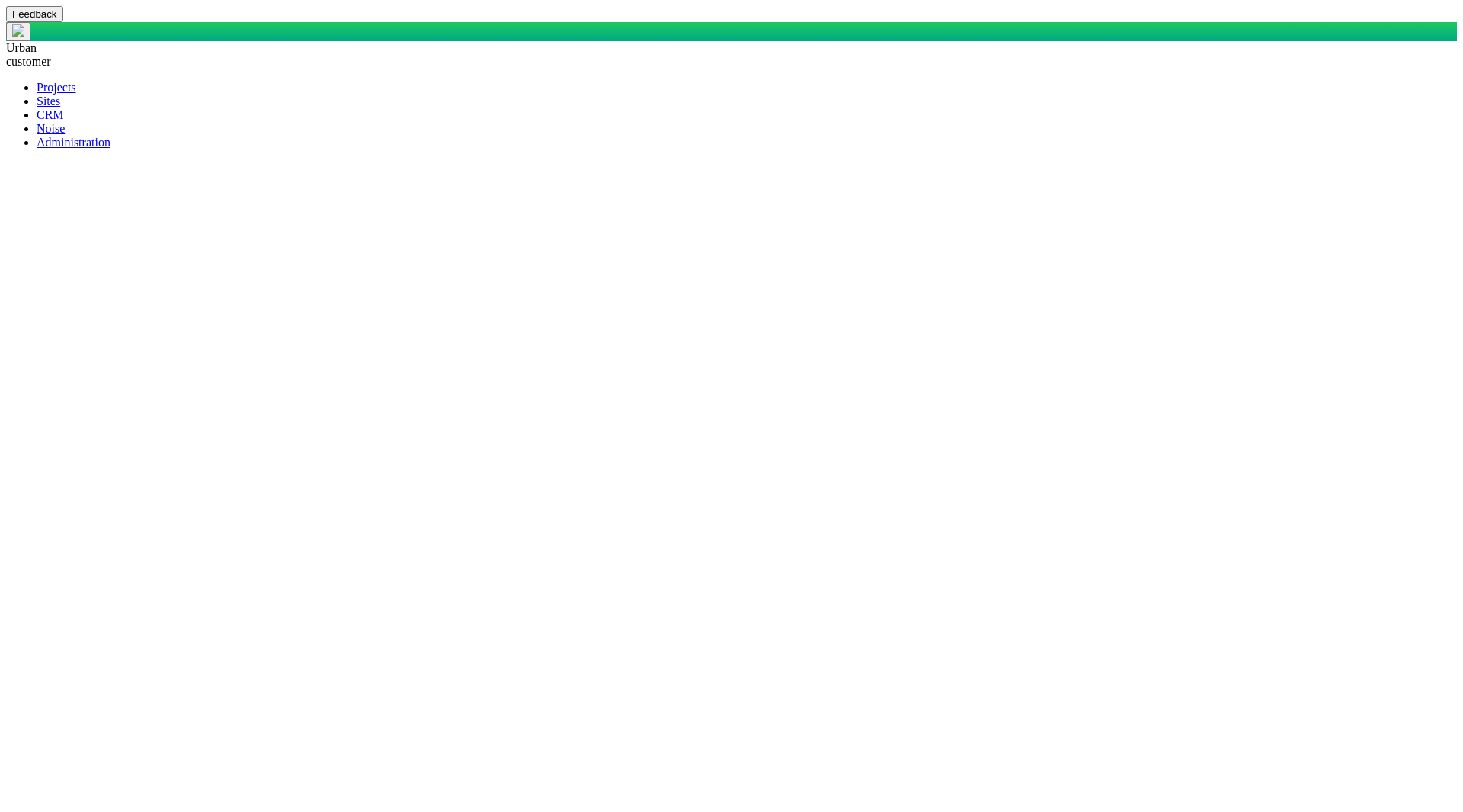
type textarea "SELECT DisplayName AS DisplayASDFName, AS StakeholderASDFOrASDFOrganization, CA…"
type textarea "x"
type textarea "SELECT DisplayName AS DisplayASDFName, AS StakeholderASDFOrASDFOrganization, CA…"
type textarea "x"
type textarea "SELECT DisplayName AS DisplayASDFName, AS StakeholderASDFOrASDFOrganization, CA…"
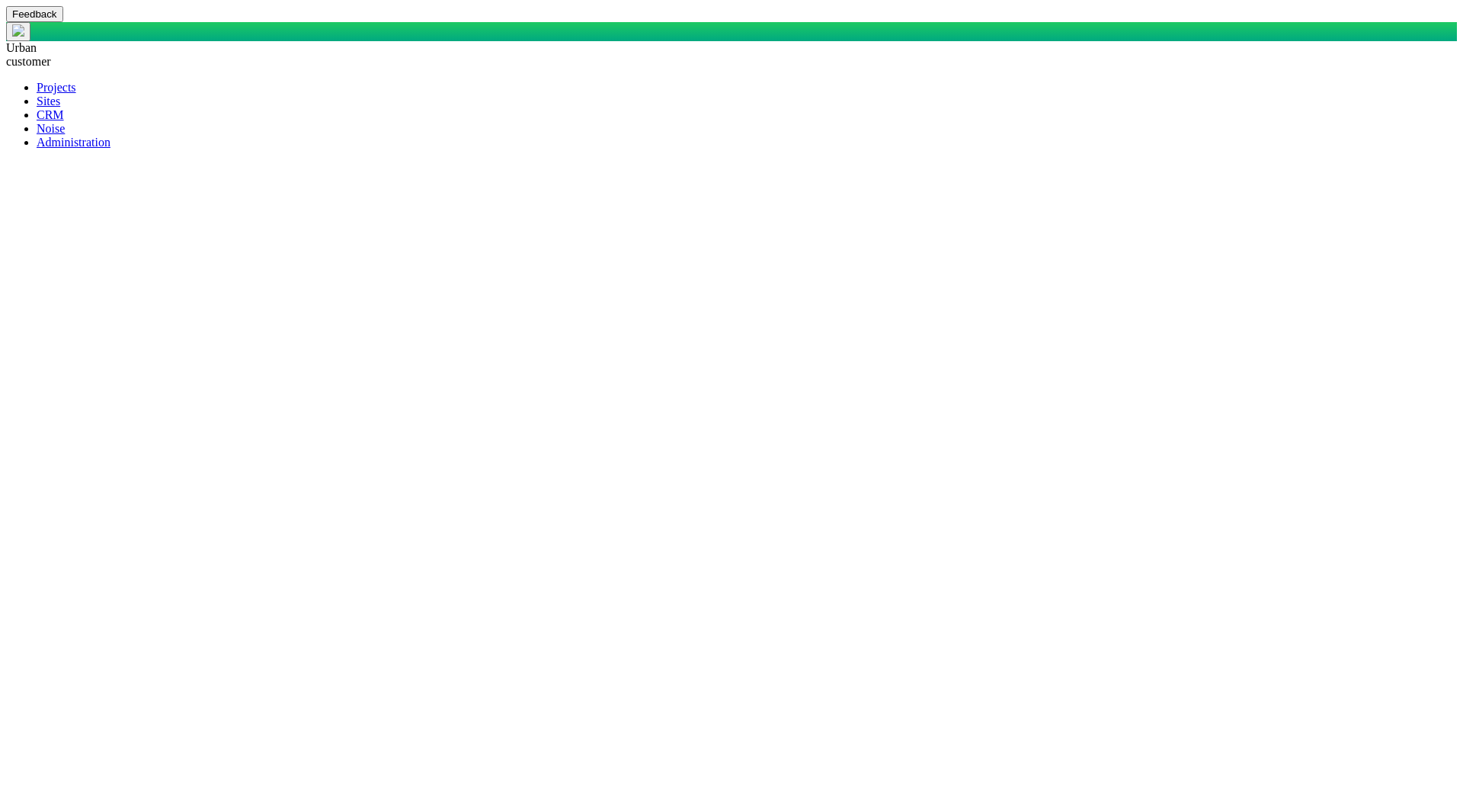
type textarea "x"
type textarea "SELECT DisplayName AS DisplayASDFName, AS StakeholderASDFOrASDFOrganization, CA…"
type textarea "x"
type textarea "SELECT DisplayName AS DisplayASDFName, AS StakeholderASDFOrASDFOrganization, CA…"
type textarea "x"
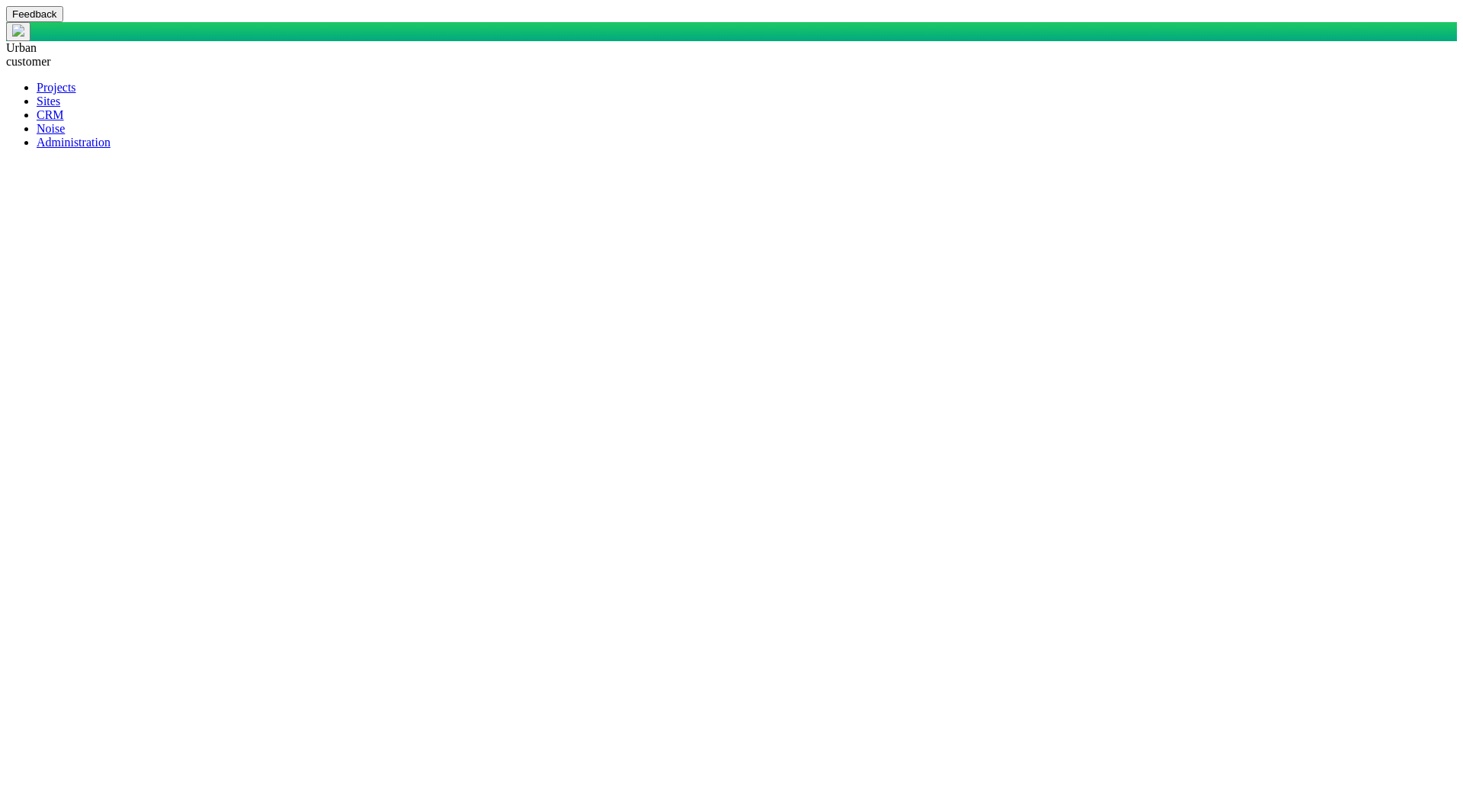
type textarea "SELECT DisplayName AS DisplayASDFName, AS StakeholderASDFOrASDFOrganization, CA…"
type textarea "x"
type textarea "SELECT DisplayName AS DisplayASDFName, AS StakeholderASDFOrASDFOrganization, CA…"
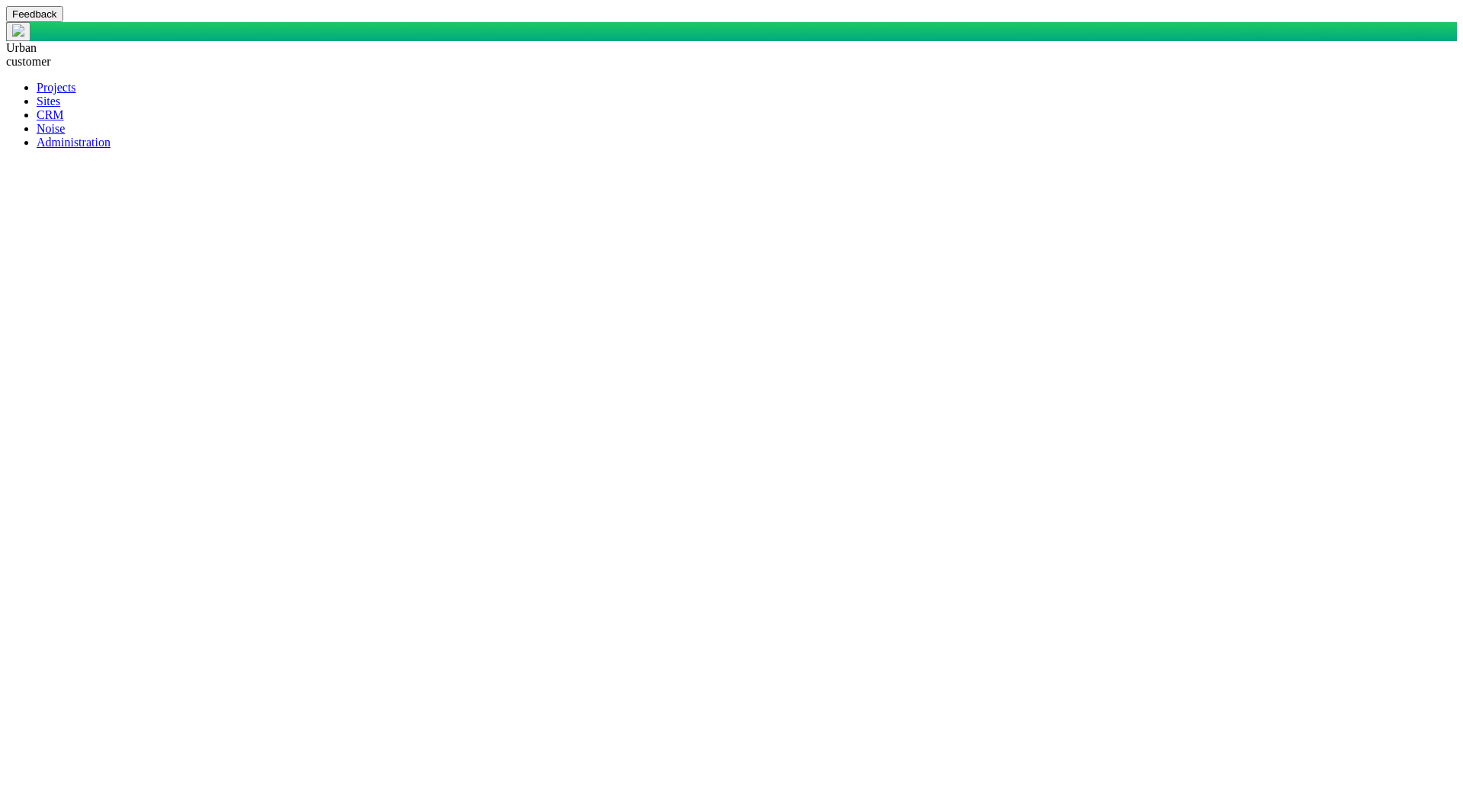
type textarea "x"
type textarea "SELECT DisplayName AS DisplayASDFName, AS StakeholderASDFOrASDFOrganization, CA…"
type textarea "x"
type textarea "SELECT DisplayName AS DisplayASDFName, AS StakeholderASDFOrASDFOrganization, CA…"
type textarea "x"
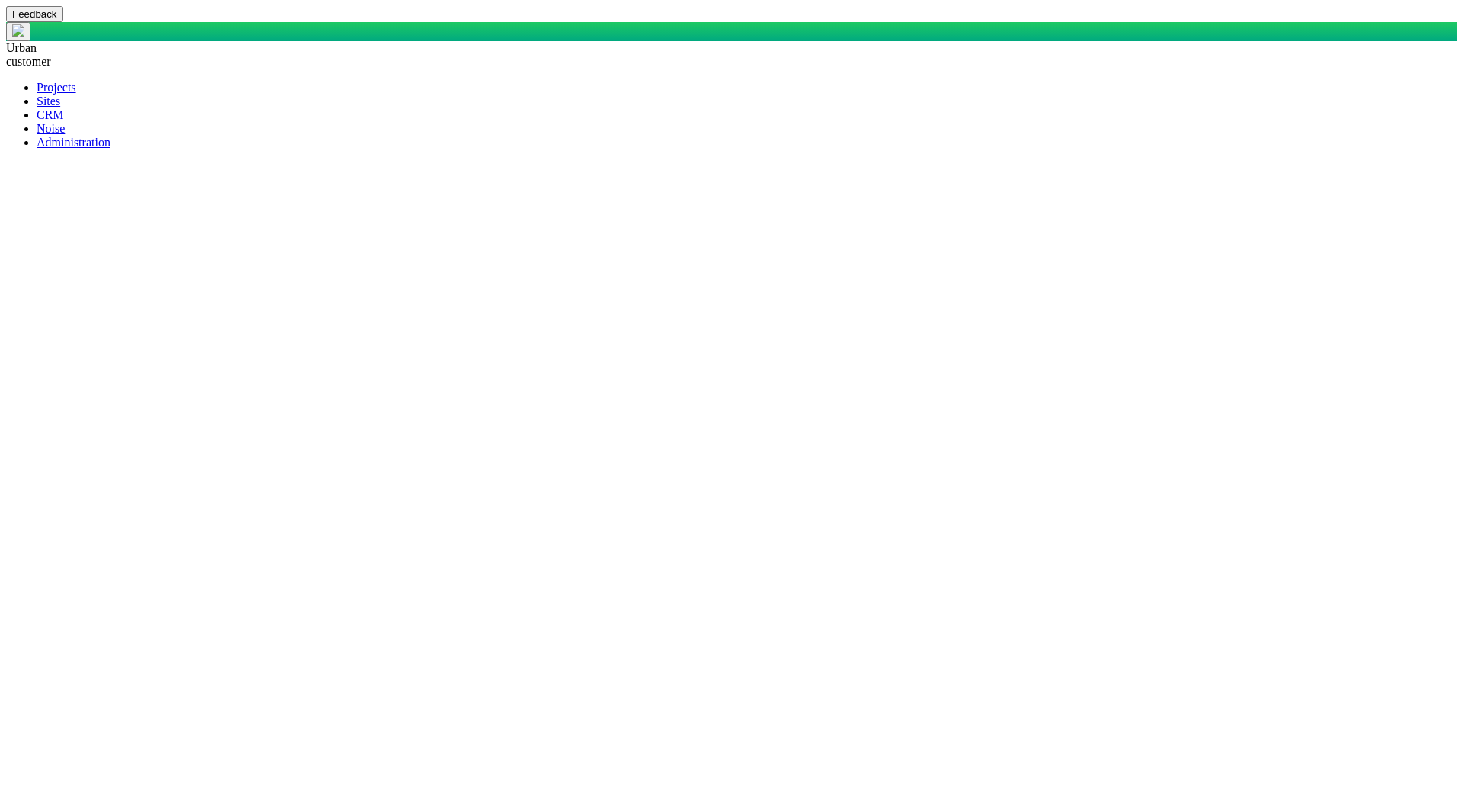
type textarea "SELECT DisplayName AS DisplayASDFName, AS StakeholderASDFOrASDFOrganization, CA…"
type textarea "x"
type textarea "SELECT DisplayName AS DisplayASDFName, AS StakeholderASDFOrASDFOrganization, CA…"
type textarea "x"
type textarea "SELECT DisplayName AS DisplayASDFName, AS StakeholderASDFOrASDFOrganization, CA…"
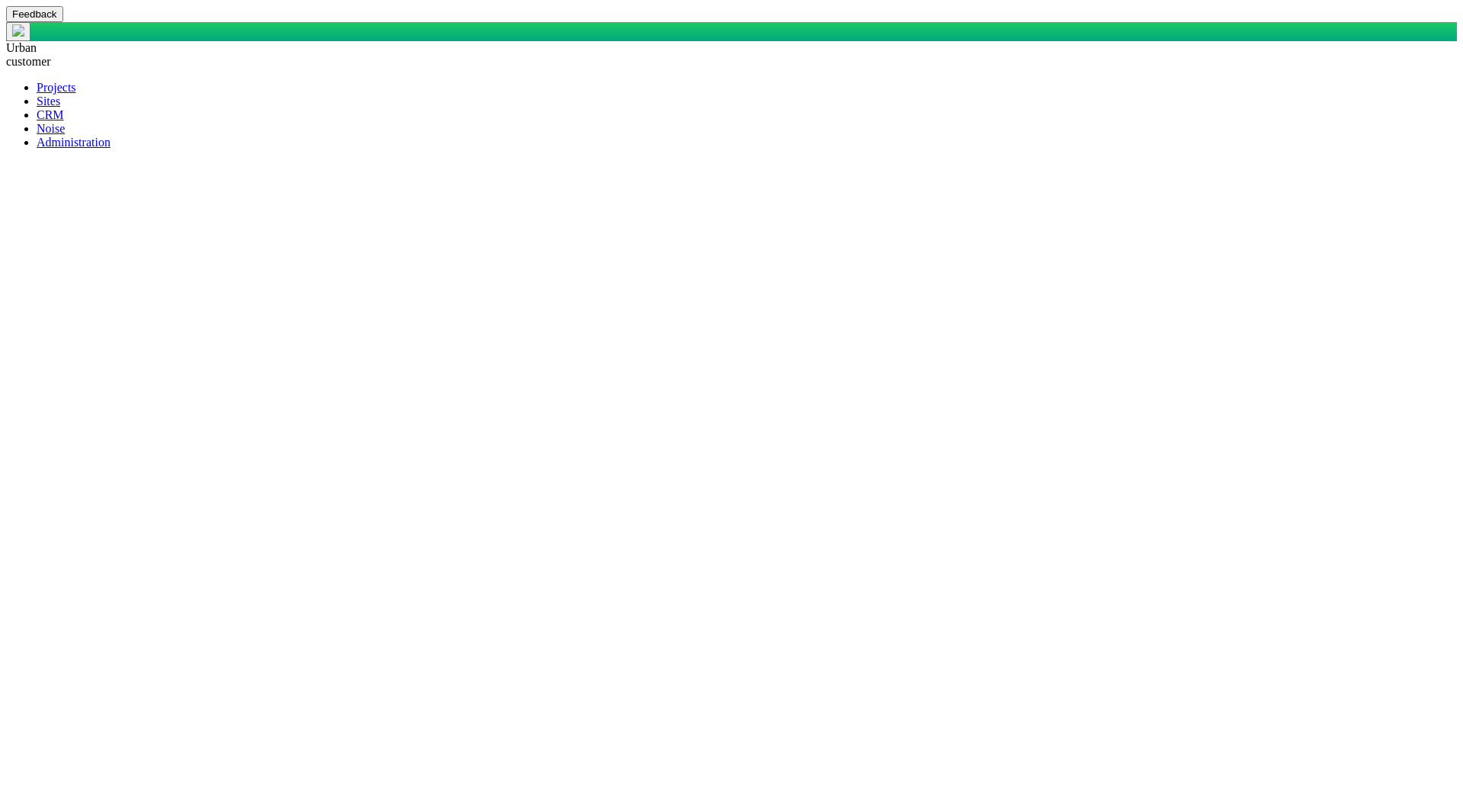
type textarea "x"
type textarea "SELECT DisplayName AS DisplayASDFName, AS StakeholderASDFOrASDFOrganization, CA…"
type textarea "x"
type textarea "SELECT DisplayName AS DisplayASDFName, AS StakeholderASDFOrASDFOrganization, CA…"
type textarea "x"
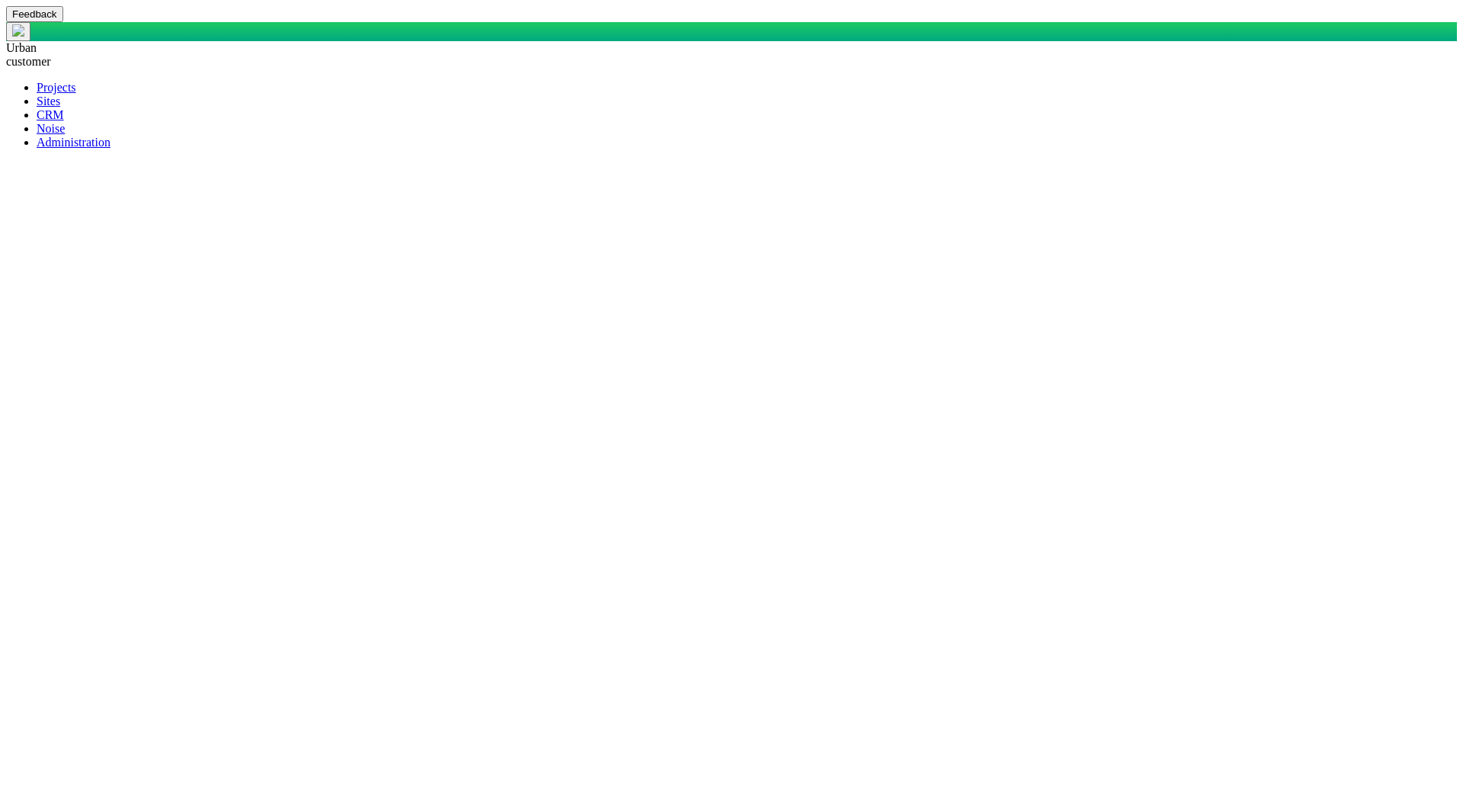
type textarea "SELECT DisplayName AS DisplayASDFName, AS StakeholderASDFOrASDFOrganization, CA…"
type textarea "x"
type textarea "SELECT DisplayName AS DisplayASDFName, AS StakeholderASDFOrASDFOrganization, CA…"
type textarea "x"
type textarea "SELECT DisplayName AS DisplayASDFName, AS StakeholderASDFOrASDFOrganization, CA…"
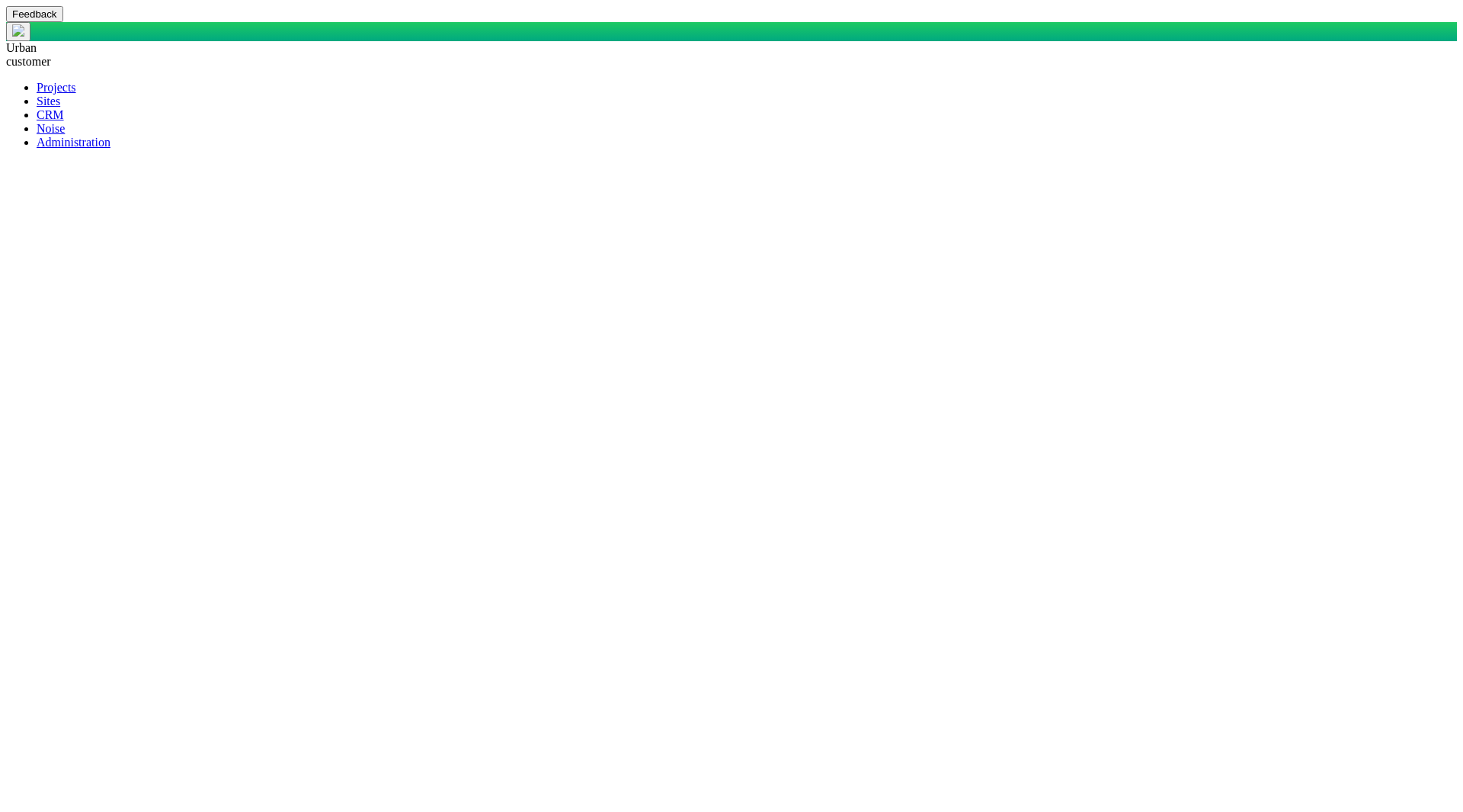
type textarea "x"
type textarea "SELECT DisplayName AS DisplayASDFName, AS StakeholderASDFOrASDFOrganization, CA…"
type textarea "x"
type textarea "SELECT DisplayName AS DisplayASDFName, AS StakeholderASDFOrASDFOrganization, CA…"
type textarea "x"
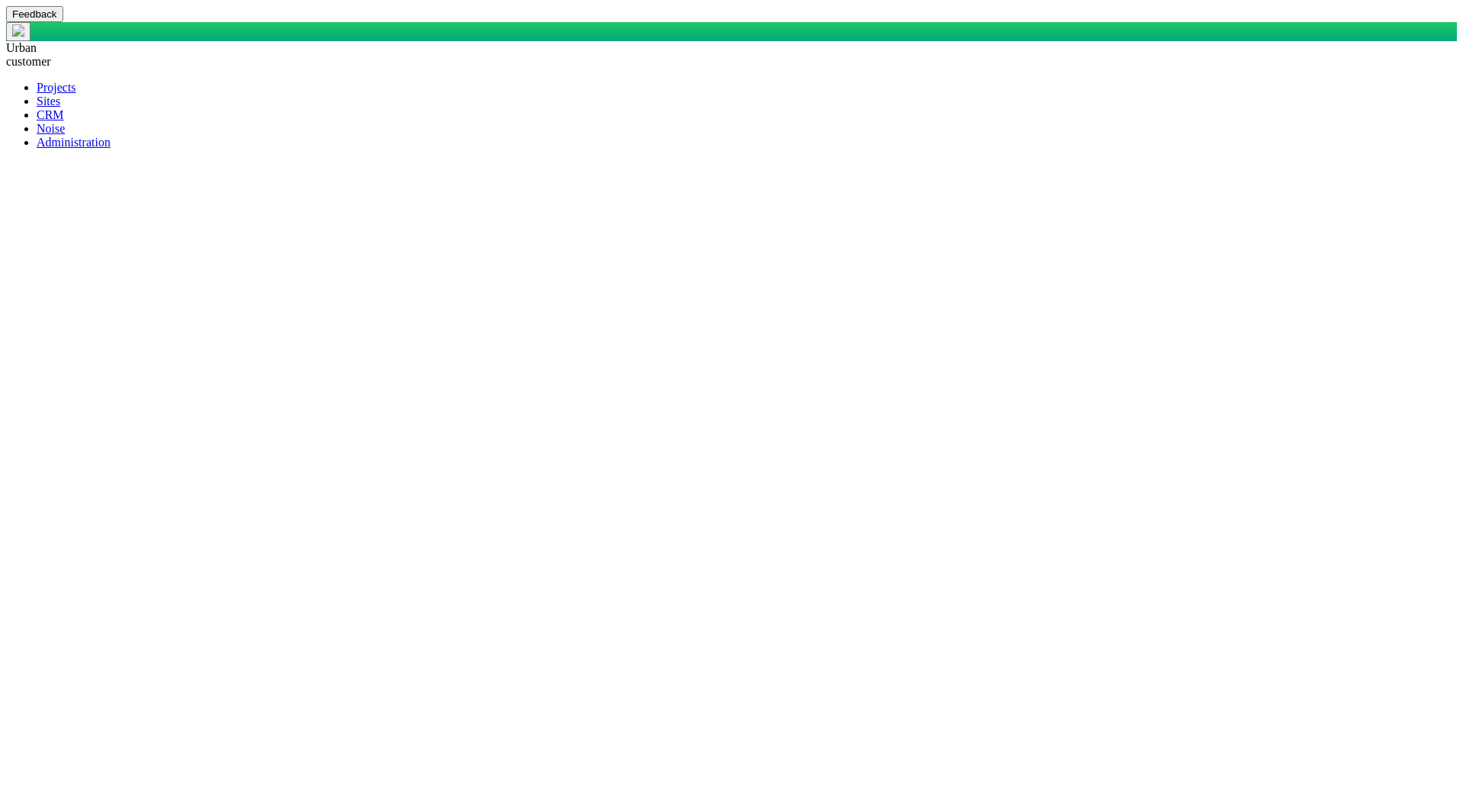
type textarea "SELECT DisplayName AS DisplayASDFName, AS StakeholderASDFOrASDFOrganization, CA…"
type textarea "x"
type textarea "SELECT DisplayName AS DisplayASDFName, AS StakeholderASDFOrASDFOrganization, CA…"
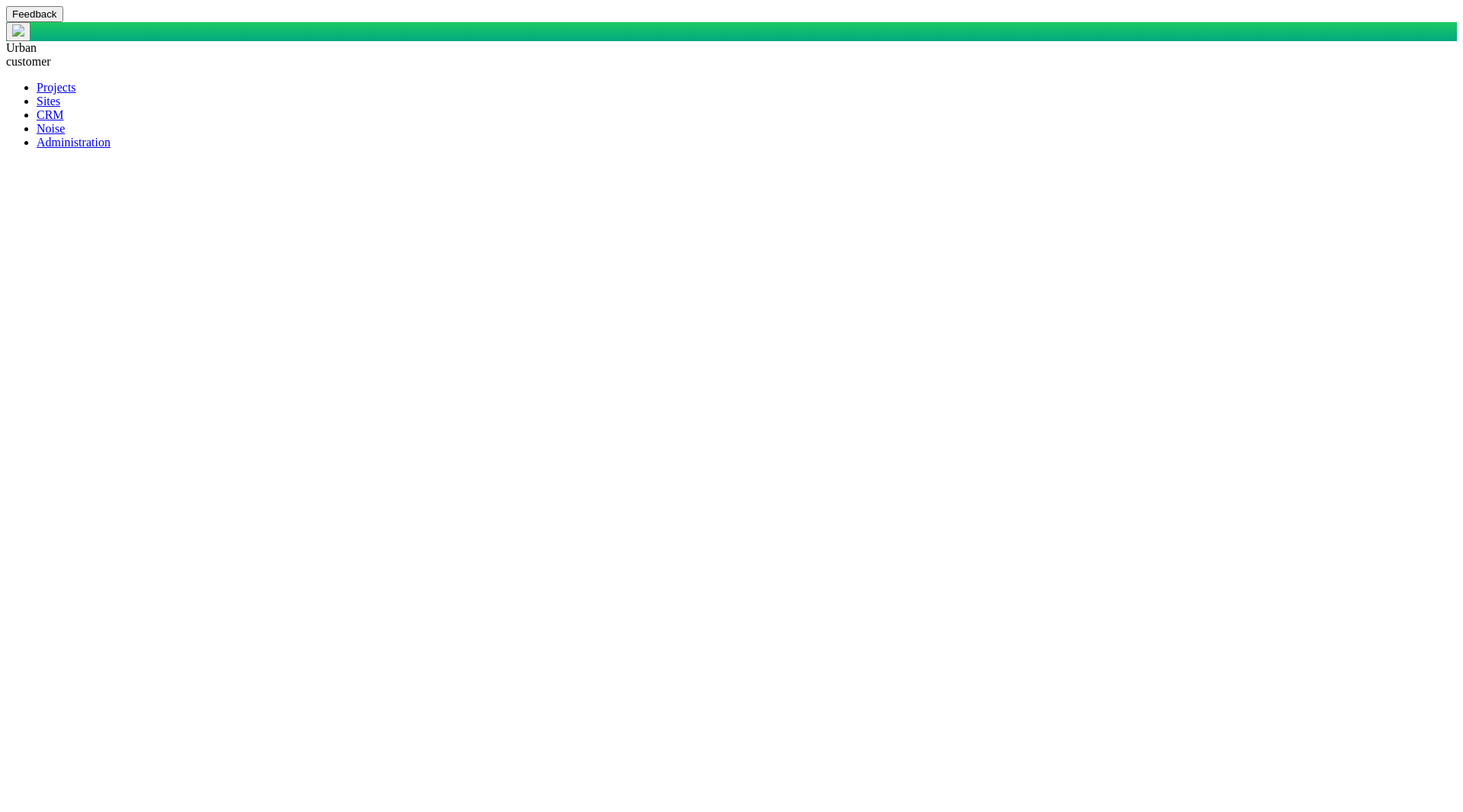
type textarea "x"
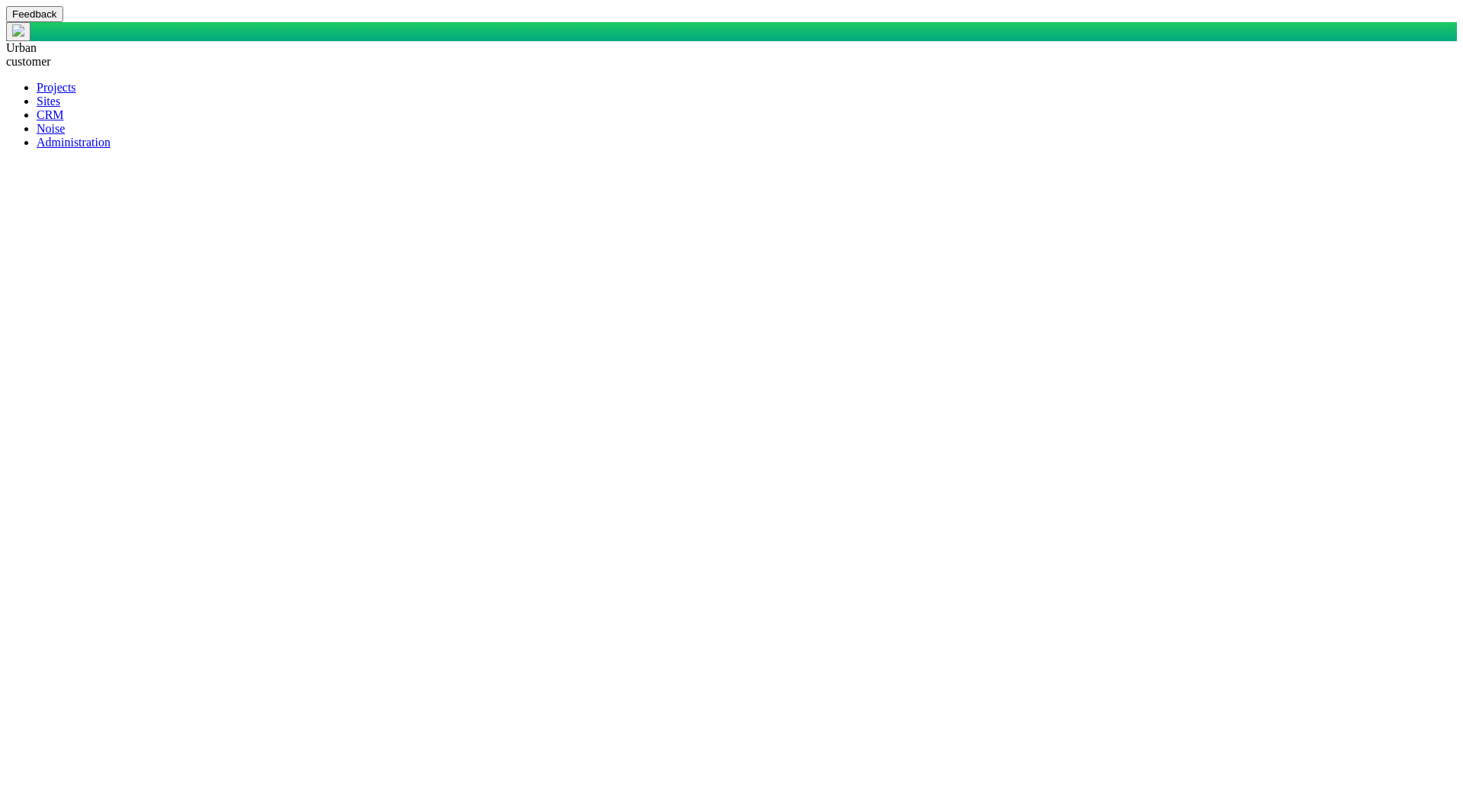
type textarea "SELECT DisplayName AS DisplayASDFName, AS , CASE WHEN StakeholderOrOrganization…"
paste textarea "StakeholderASDFOrASDFOrganization"
type textarea "x"
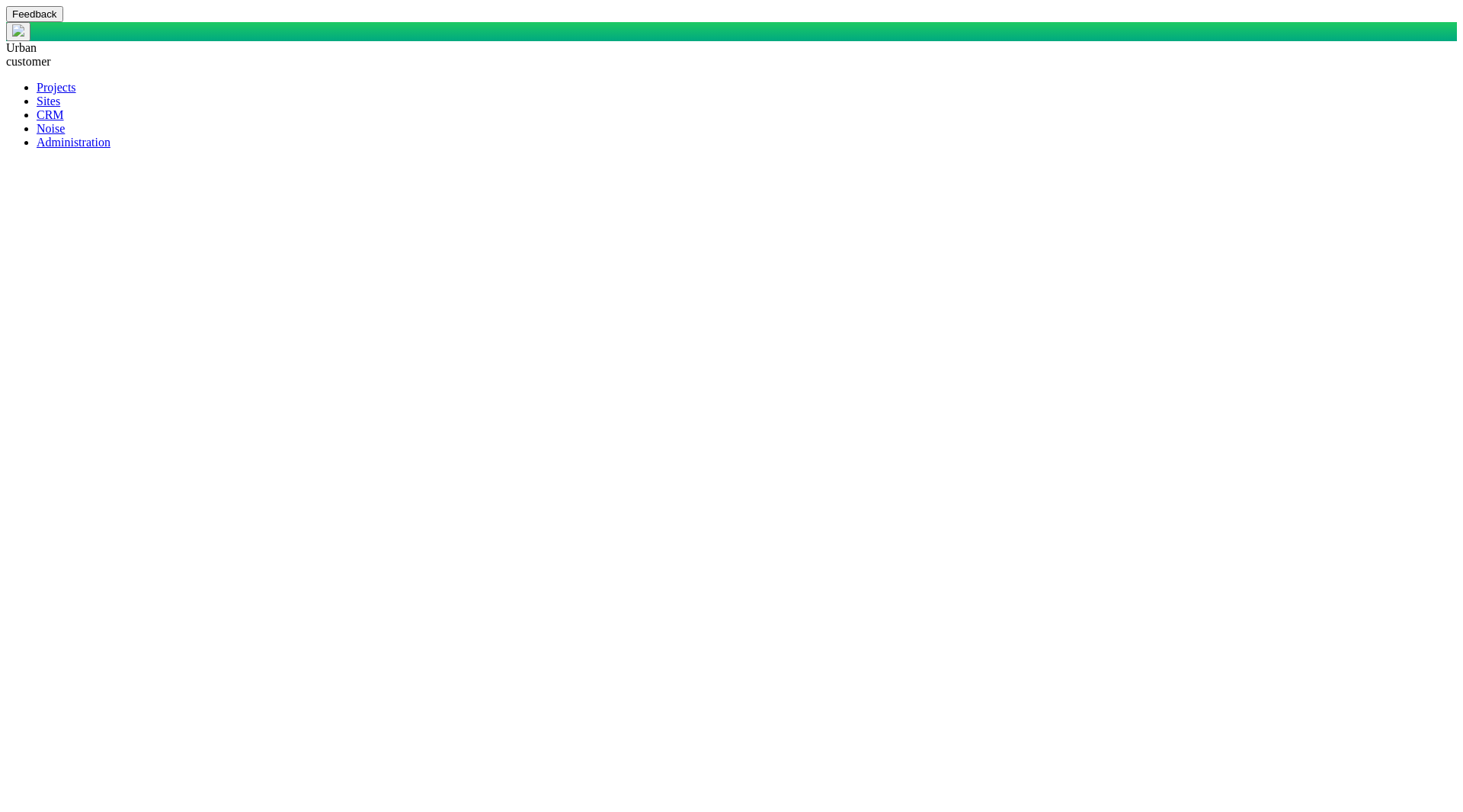
type textarea "SELECT DisplayName AS DisplayASDFName, AS , CASE WHEN StakeholderOrOrganization…"
type textarea "x"
type textarea "SELECT DisplayName AS DisplayASDFName, AS CASE WHEN StakeholderOrOrganization =…"
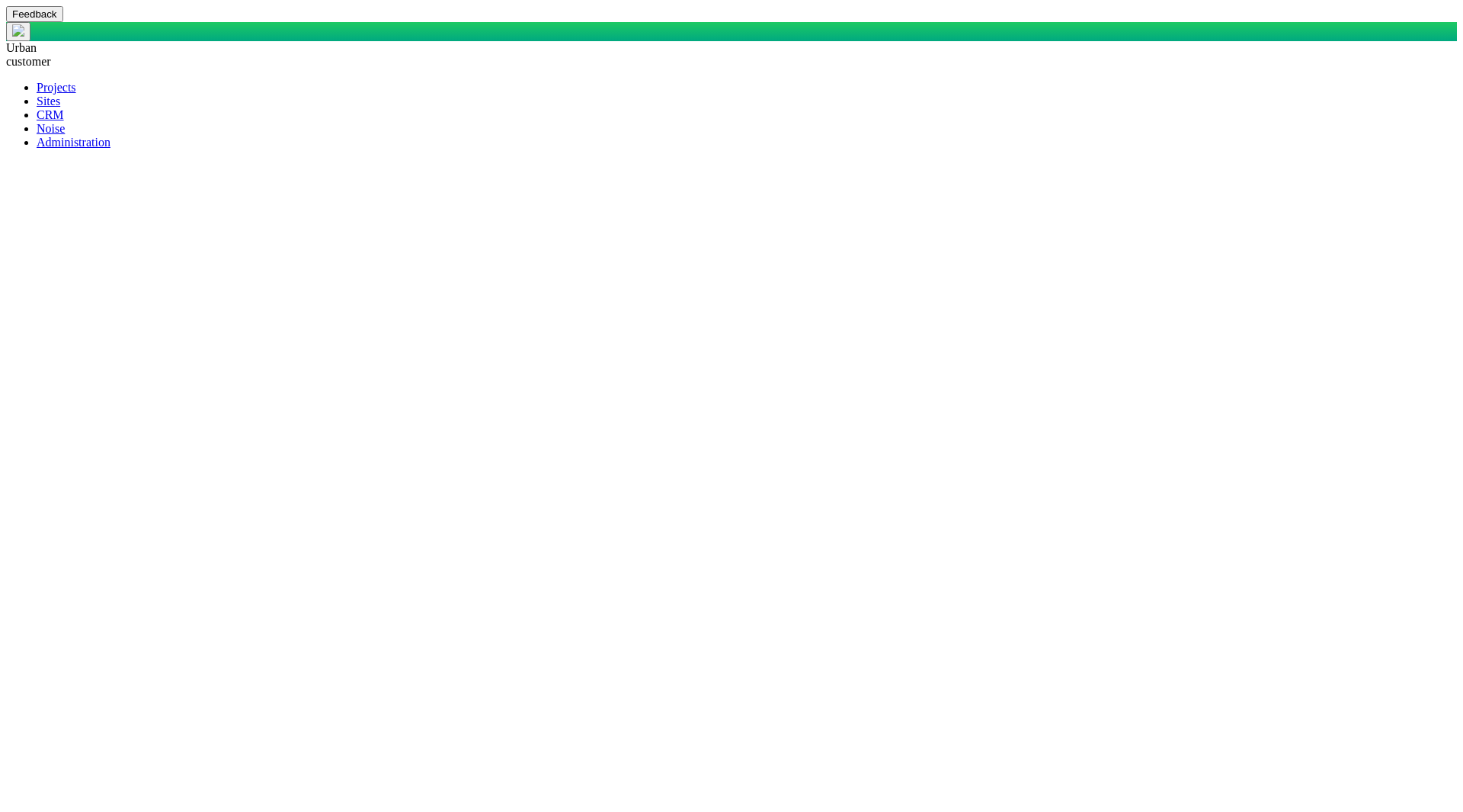
type textarea "x"
type textarea "SELECT DisplayName AS DisplayASDFName, AS CASE WHEN StakeholderOrOrganization =…"
type textarea "x"
type textarea "SELECT DisplayName AS DisplayASDFName, A CASE WHEN StakeholderOrOrganization = …"
type textarea "x"
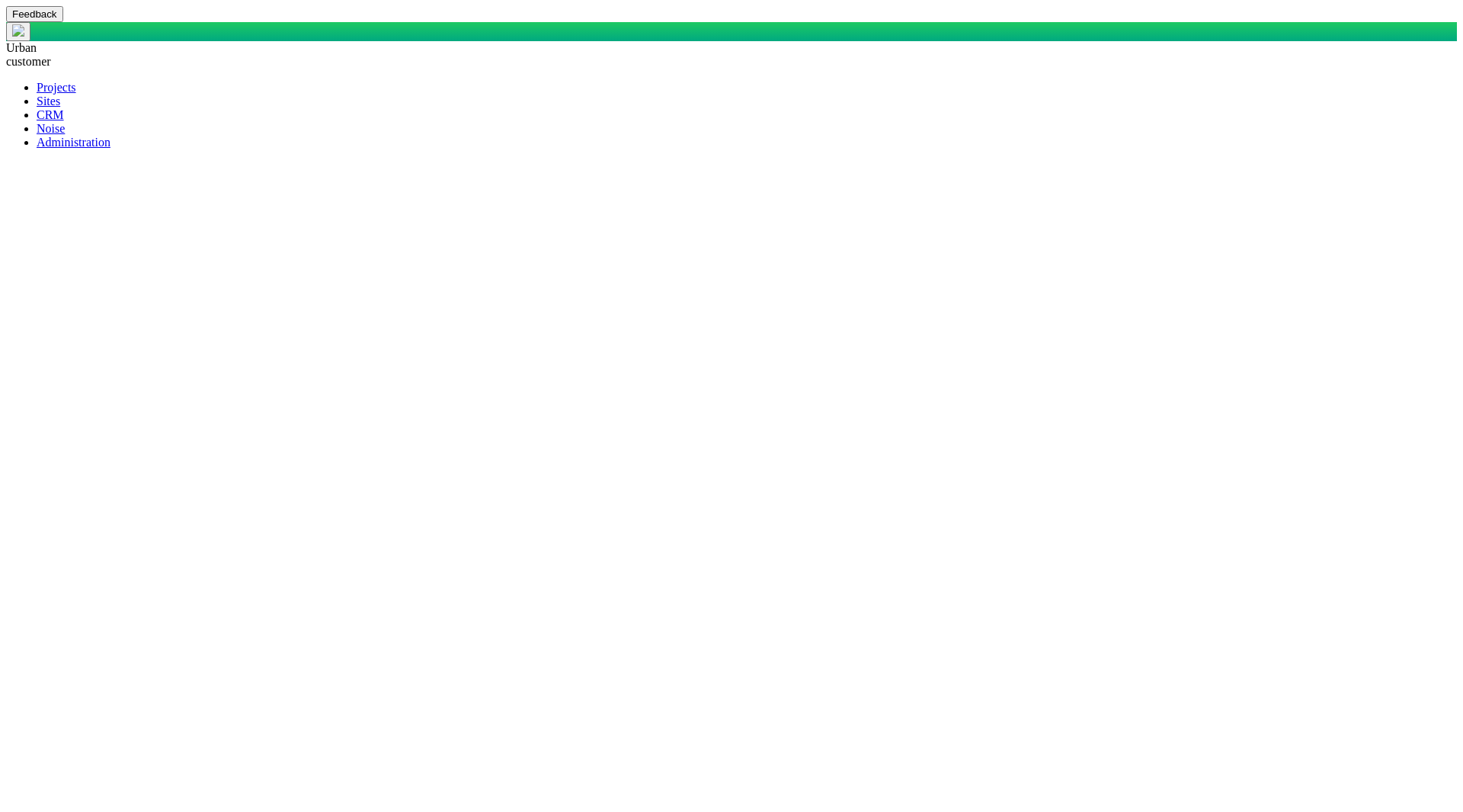
type textarea "SELECT DisplayName AS DisplayASDFName, CASE WHEN StakeholderOrOrganization = 'S…"
type textarea "x"
type textarea "SELECT DisplayName AS DisplayASDFName, CASE WHEN StakeholderOrOrganization = 'S…"
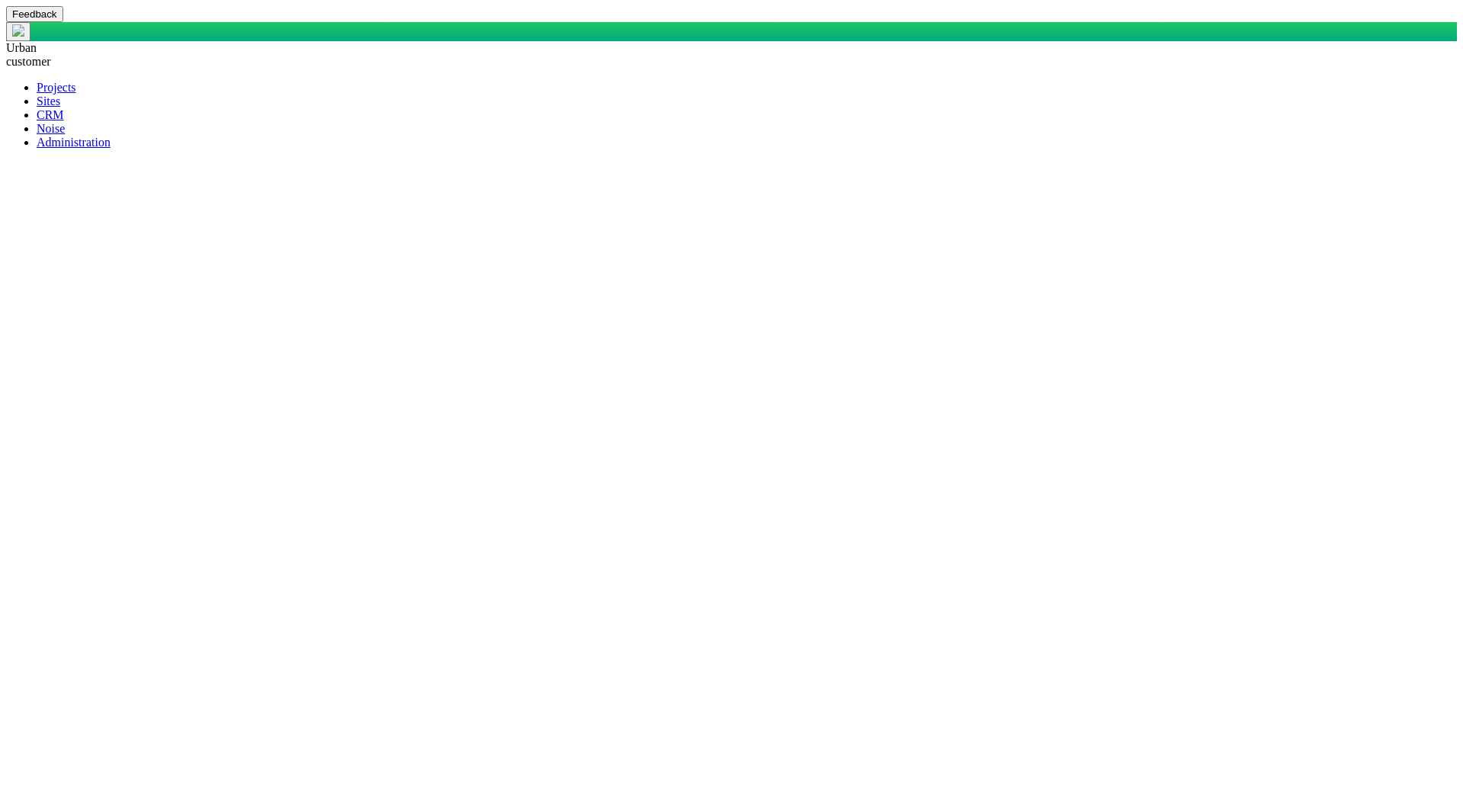
scroll to position [0, 0]
drag, startPoint x: 1167, startPoint y: 161, endPoint x: 261, endPoint y: 150, distance: 906.1
type textarea "x"
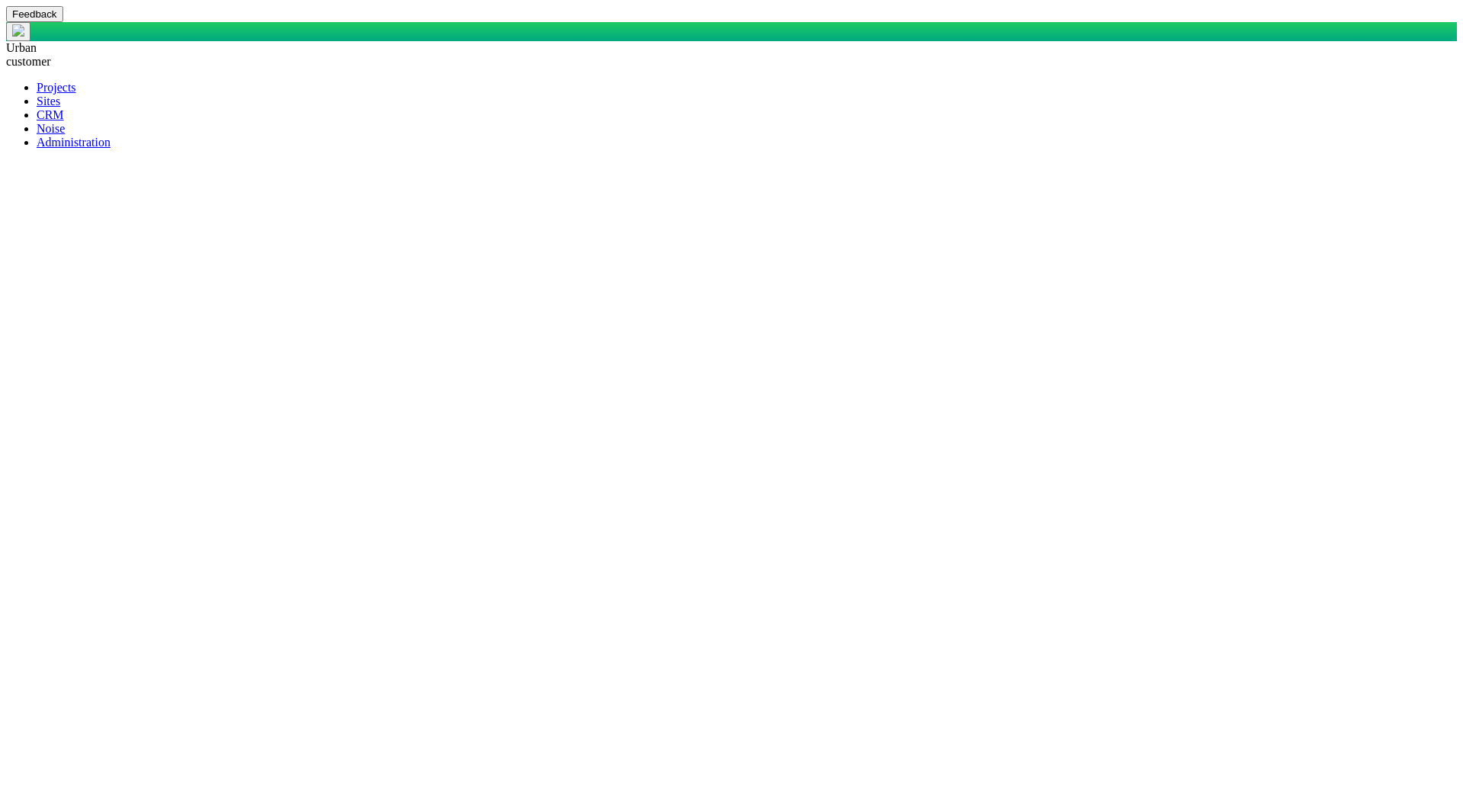
type textarea "SELECT DisplayName AS DisplayASDFName, CASE WHEN StakeholderOrOrganization = 'S…"
type textarea "x"
type textarea "SELECT DisplayName AS DisplayASDFName, CASE WHEN StakeholderOrOrganization = 'S…"
type textarea "x"
type textarea "SELECT DisplayName AS DisplayASDFName, CASE WHEN StakeholderOrOrganization = 'S…"
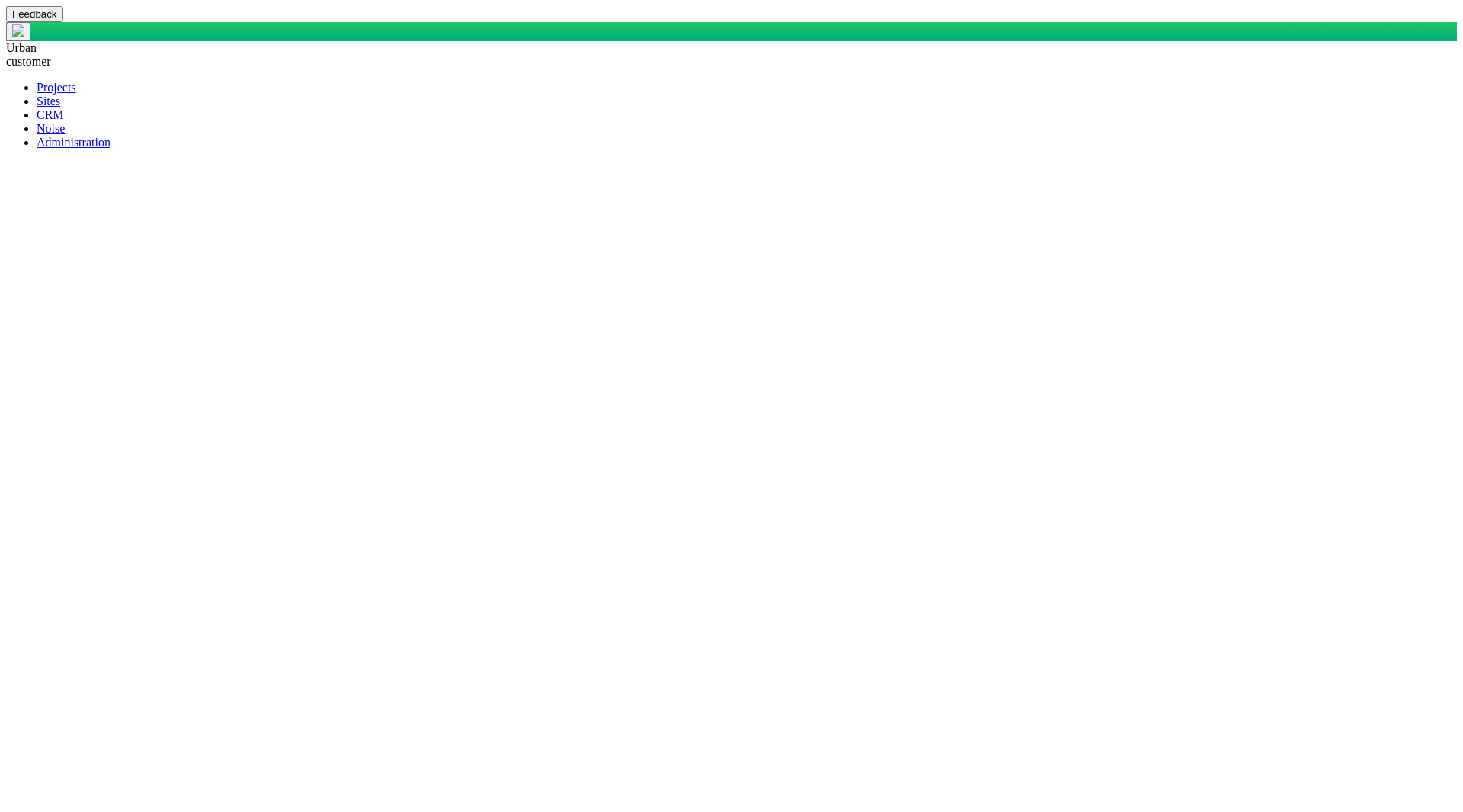
type textarea "x"
type textarea "SELECT DisplayName AS DisplayASDFName, CASE WHEN StakeholderOrOrganization = 'S…"
type textarea "x"
type textarea "SELECT DisplayName AS DisplayASDFName, CASE WHEN StakeholderOrOrganization = 'S…"
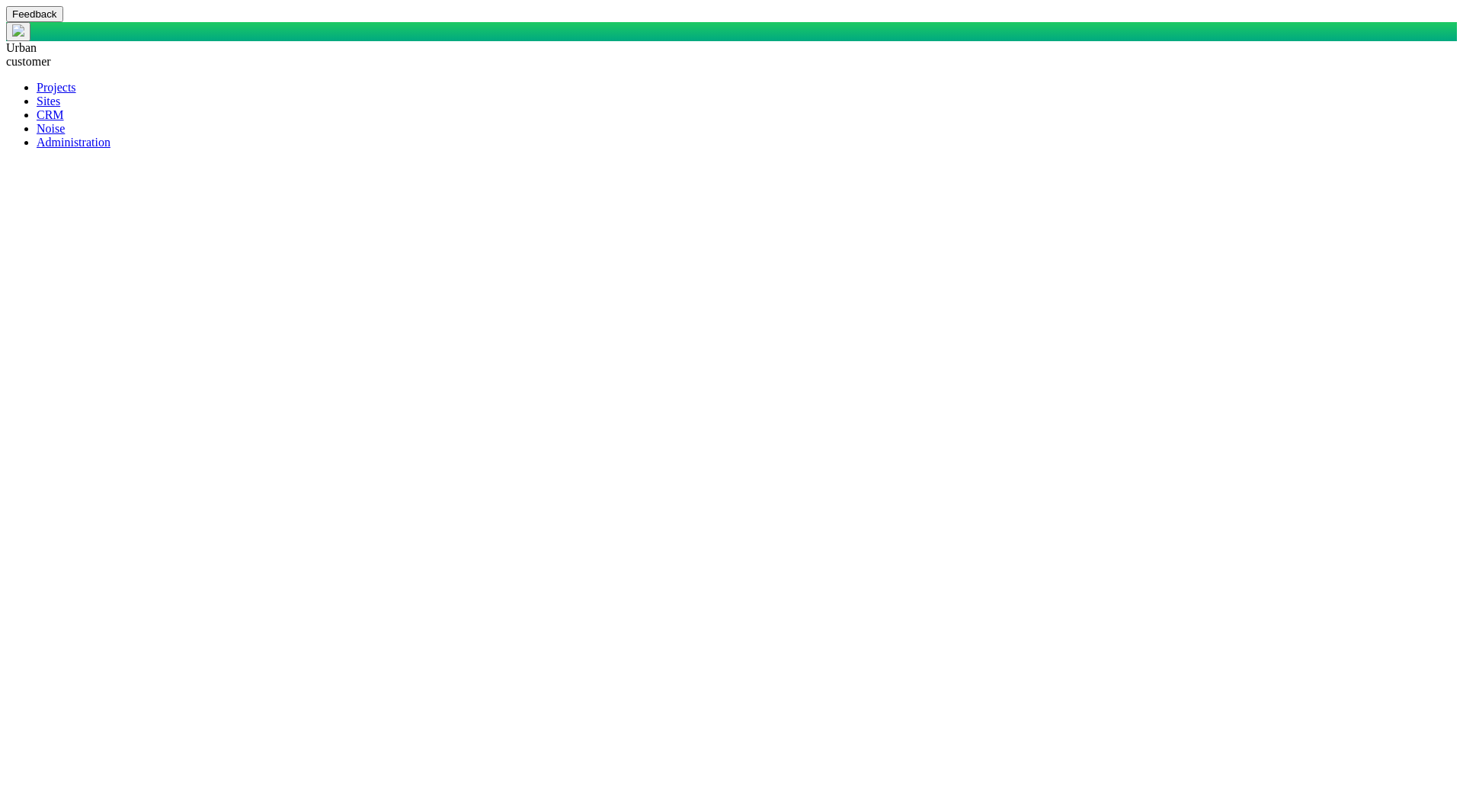
type textarea "x"
type textarea "SELECT DisplayName AS DisplayASDFName, CASE WHEN StakeholderOrOrganization = 'S…"
type textarea "x"
type textarea "SELECT DisplayName AS DisplayASDFName, CASE WHEN StakeholderOrOrganization = 'S…"
type textarea "x"
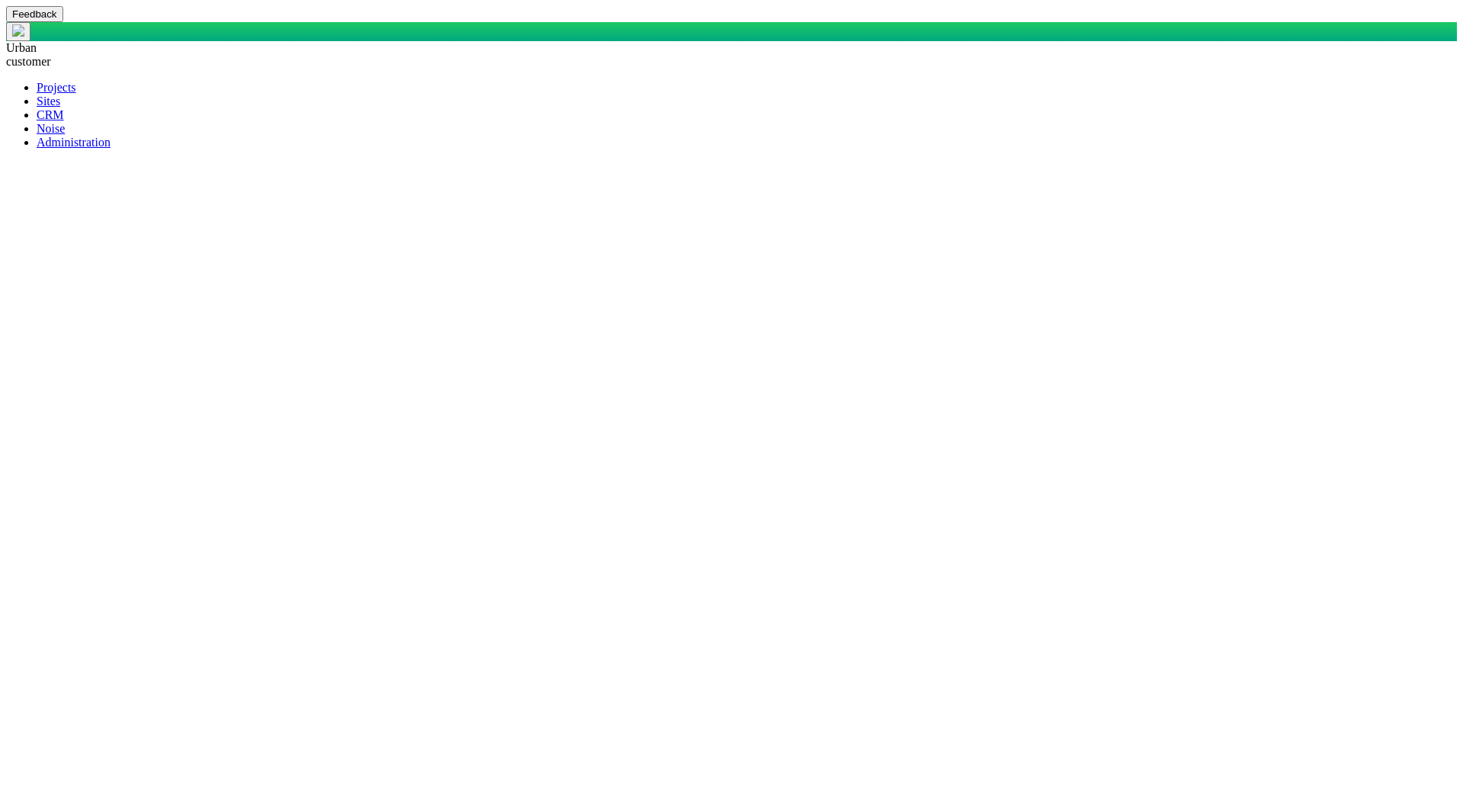
drag, startPoint x: 1139, startPoint y: 166, endPoint x: 321, endPoint y: 149, distance: 818.2
type textarea "SELECT DisplayName AS DisplayASDFName, CASE WHEN StakeholderOrOrganization = 'S…"
type textarea "x"
